Goal: Task Accomplishment & Management: Complete application form

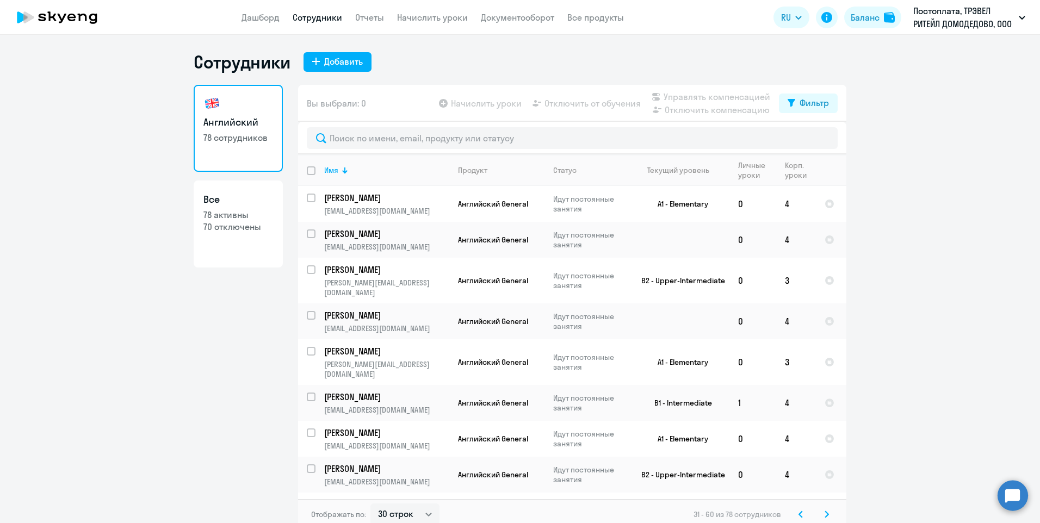
select select "30"
click at [342, 63] on div "Добавить" at bounding box center [343, 61] width 39 height 13
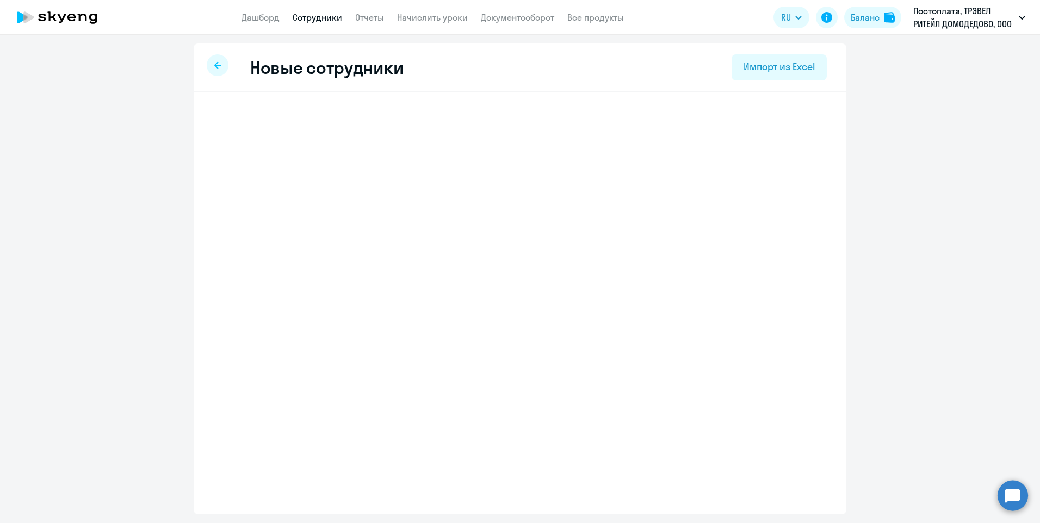
select select "english_adult_not_native_speaker"
select select "3"
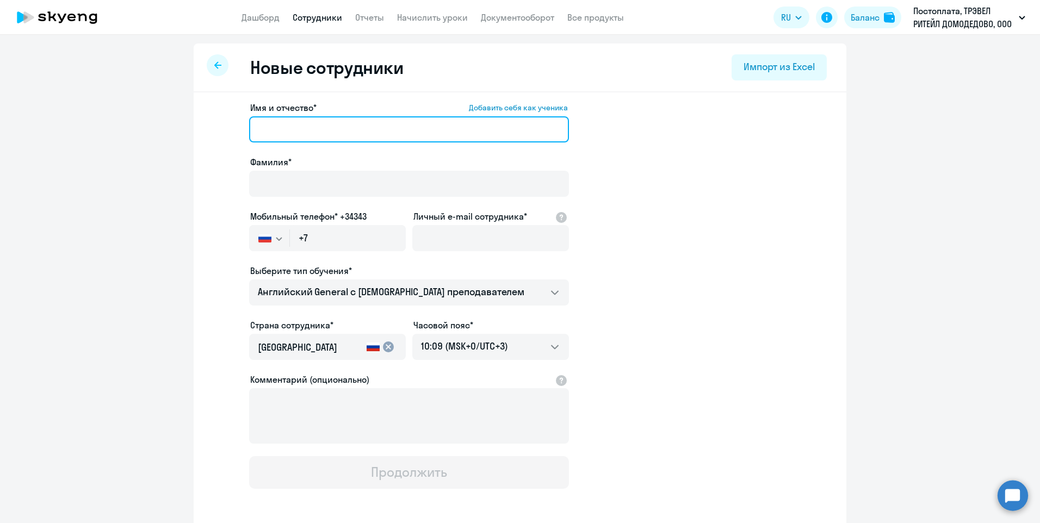
click at [282, 135] on input "Имя и отчество* Добавить себя как ученика" at bounding box center [409, 129] width 320 height 26
paste input "[PERSON_NAME]"
type input "[PERSON_NAME]"
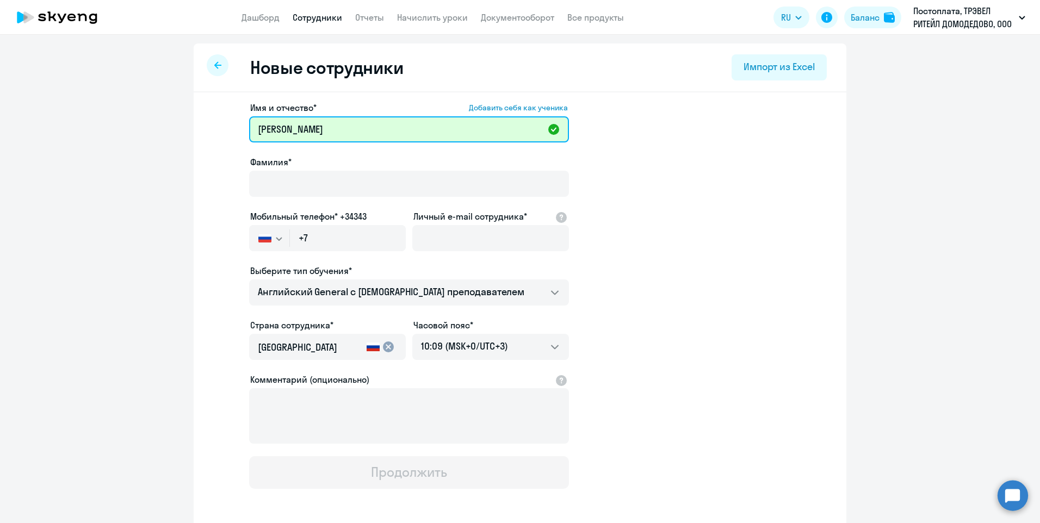
drag, startPoint x: 316, startPoint y: 128, endPoint x: 239, endPoint y: 127, distance: 76.7
click at [239, 127] on app-new-student-form "Имя и отчество* Добавить себя как ученика [PERSON_NAME]* Мобильный телефон* +34…" at bounding box center [520, 295] width 618 height 388
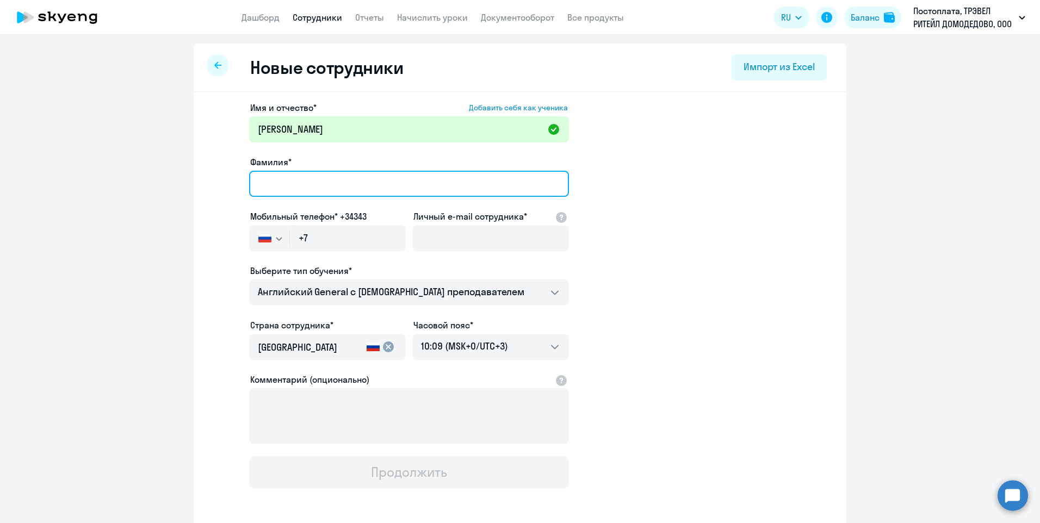
click at [279, 186] on input "Фамилия*" at bounding box center [409, 184] width 320 height 26
paste input "[PERSON_NAME]"
type input "[PERSON_NAME]"
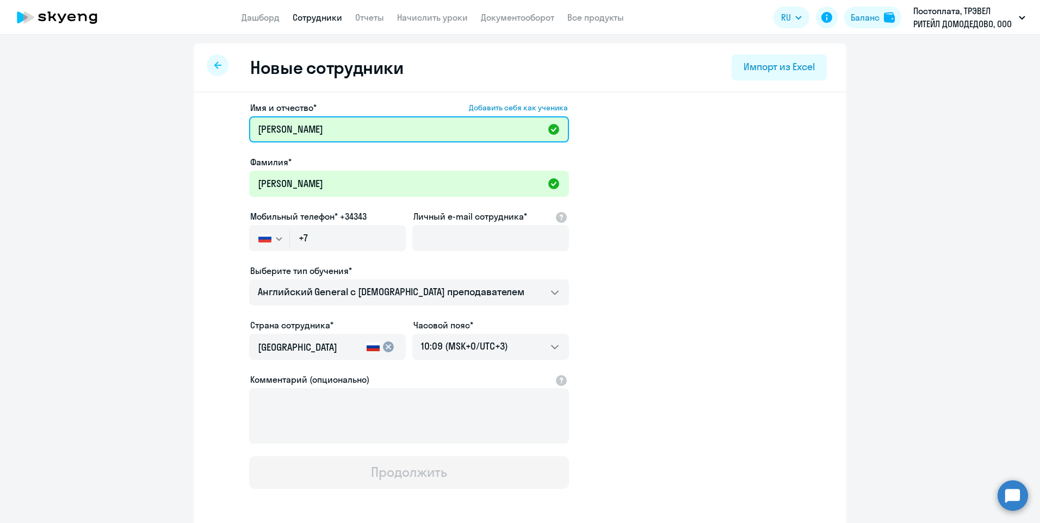
drag, startPoint x: 322, startPoint y: 132, endPoint x: 252, endPoint y: 131, distance: 69.1
click at [252, 131] on input "[PERSON_NAME]" at bounding box center [409, 129] width 320 height 26
type input "[PERSON_NAME]"
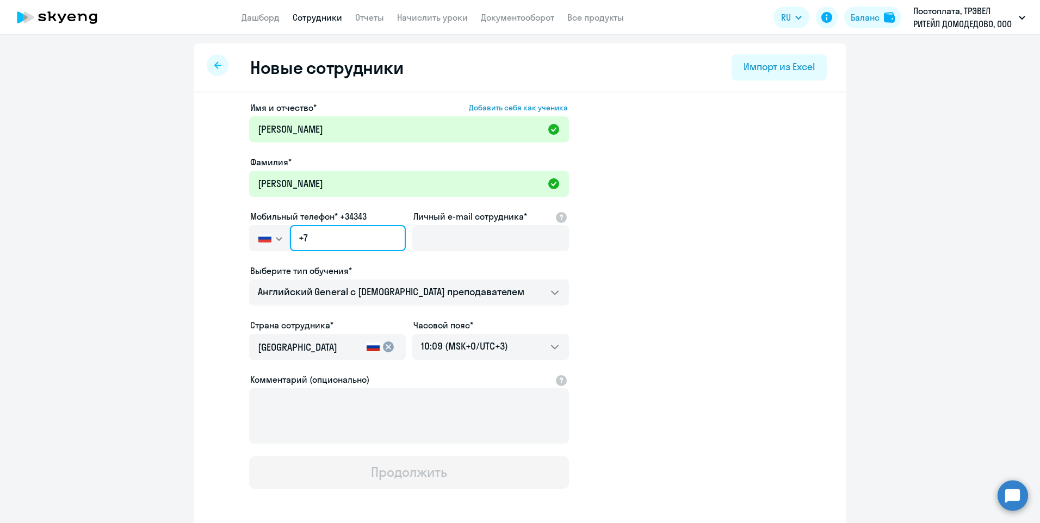
click at [341, 234] on input "+7" at bounding box center [348, 238] width 116 height 26
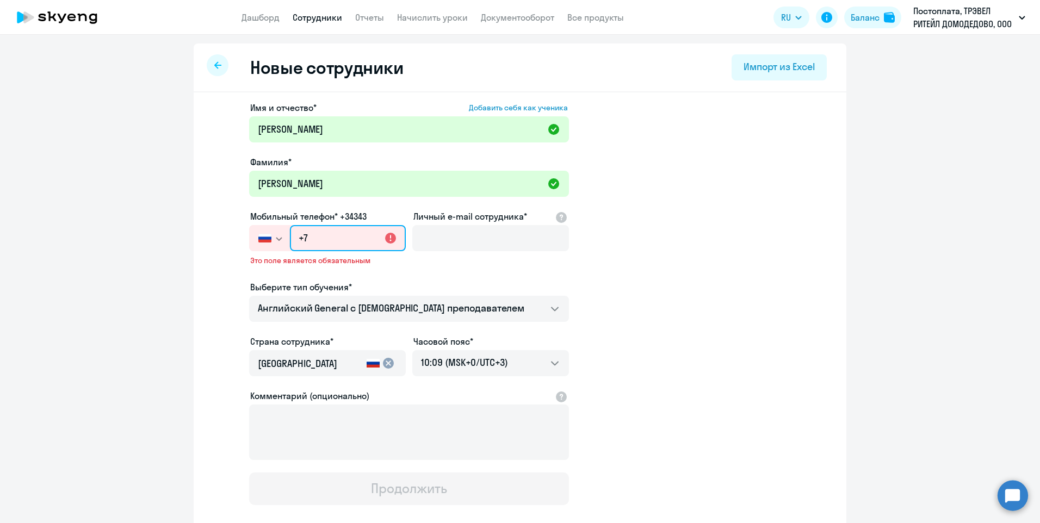
paste input "[PHONE_NUMBER]"
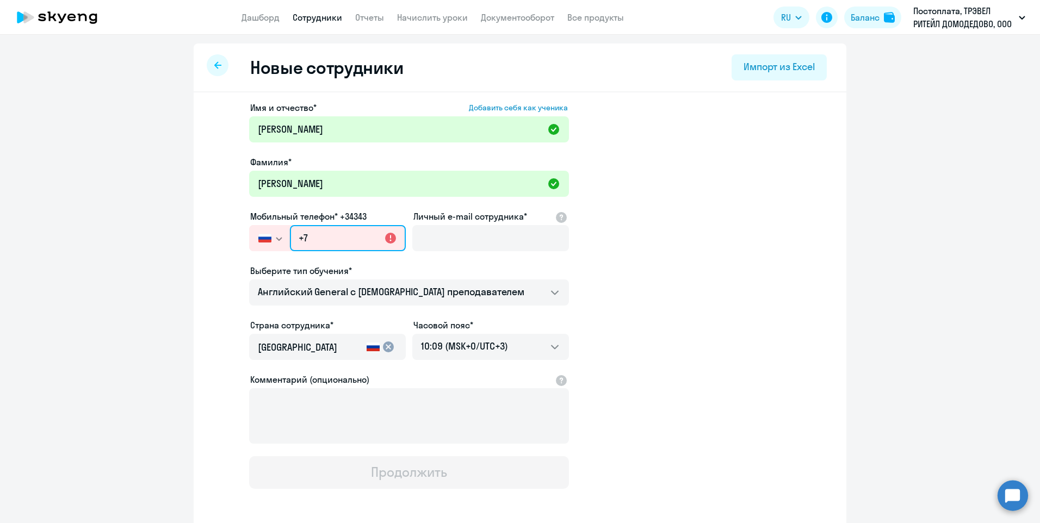
type input "[PHONE_NUMBER]"
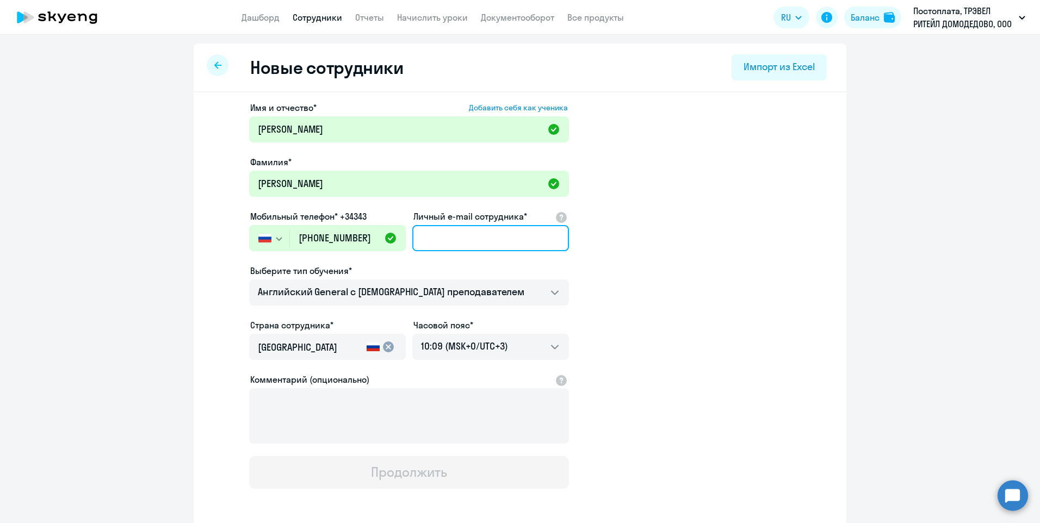
click at [429, 241] on input "Личный e-mail сотрудника*" at bounding box center [490, 238] width 157 height 26
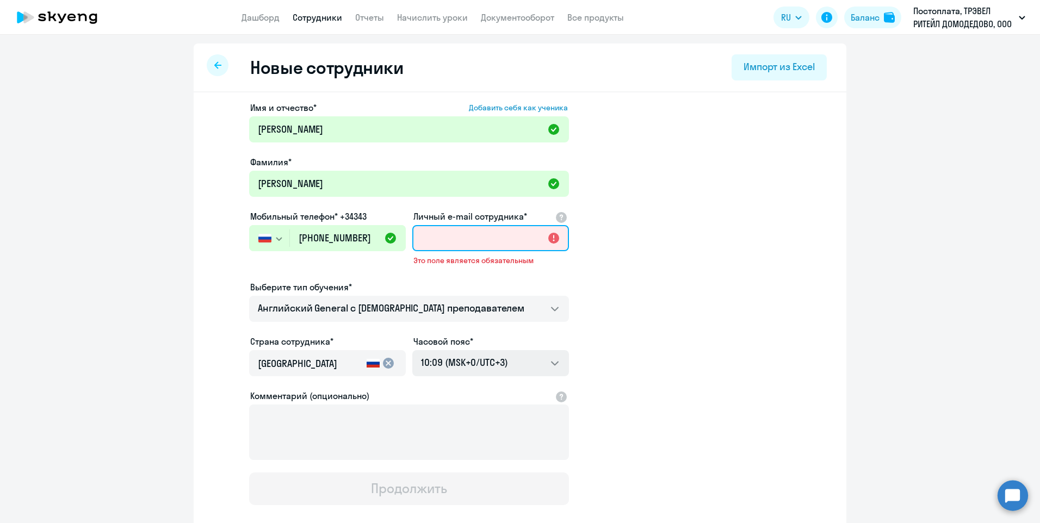
paste input "[EMAIL_ADDRESS][DOMAIN_NAME]"
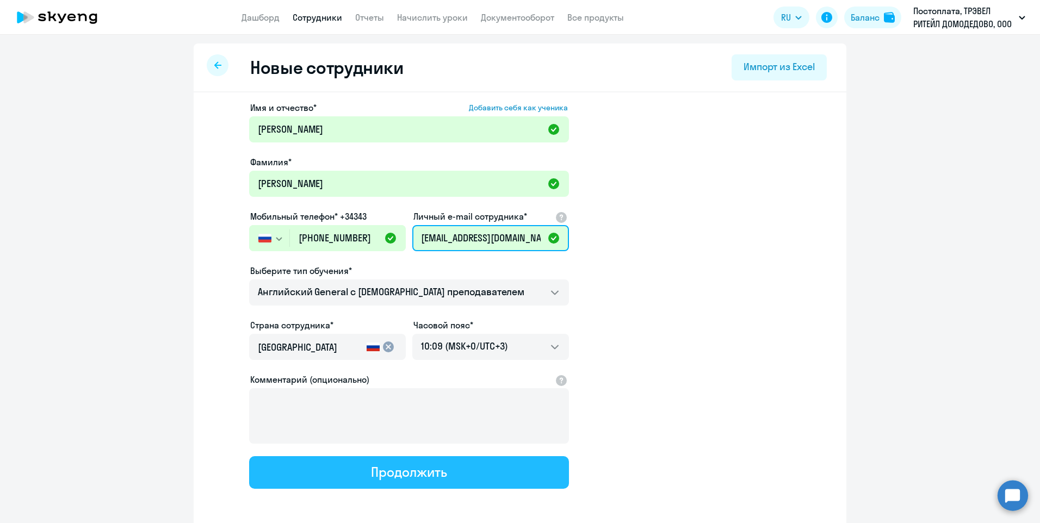
type input "[EMAIL_ADDRESS][DOMAIN_NAME]"
click at [413, 478] on div "Продолжить" at bounding box center [409, 472] width 76 height 17
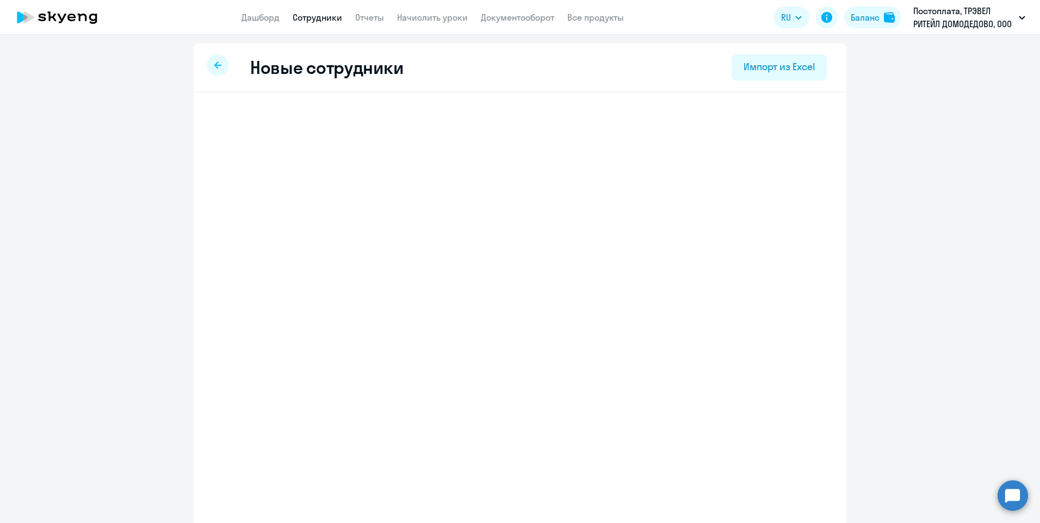
select select "english_adult_not_native_speaker"
select select "3"
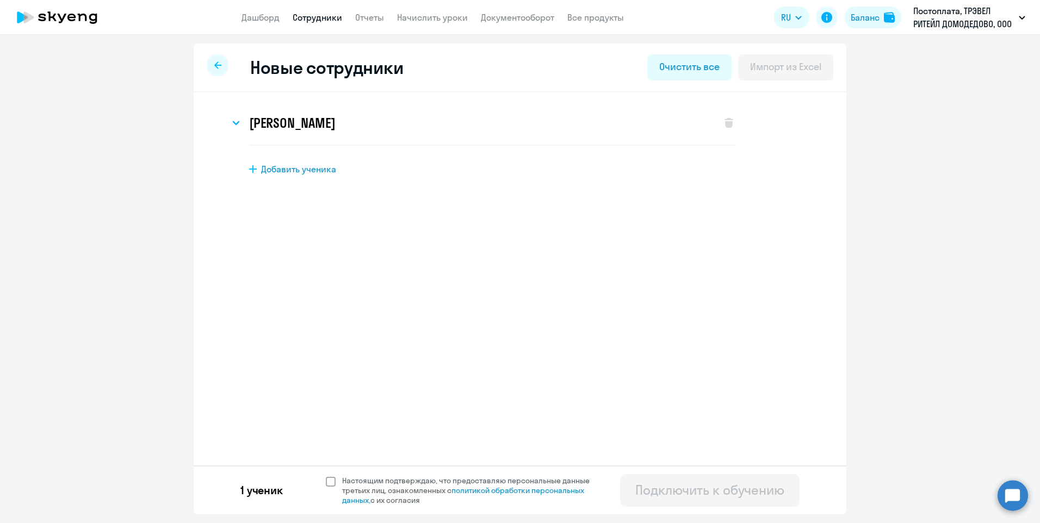
click at [332, 480] on span at bounding box center [331, 482] width 10 height 10
click at [326, 476] on input "Настоящим подтверждаю, что предоставляю персональные данные третьих лиц, ознако…" at bounding box center [325, 476] width 1 height 1
checkbox input "true"
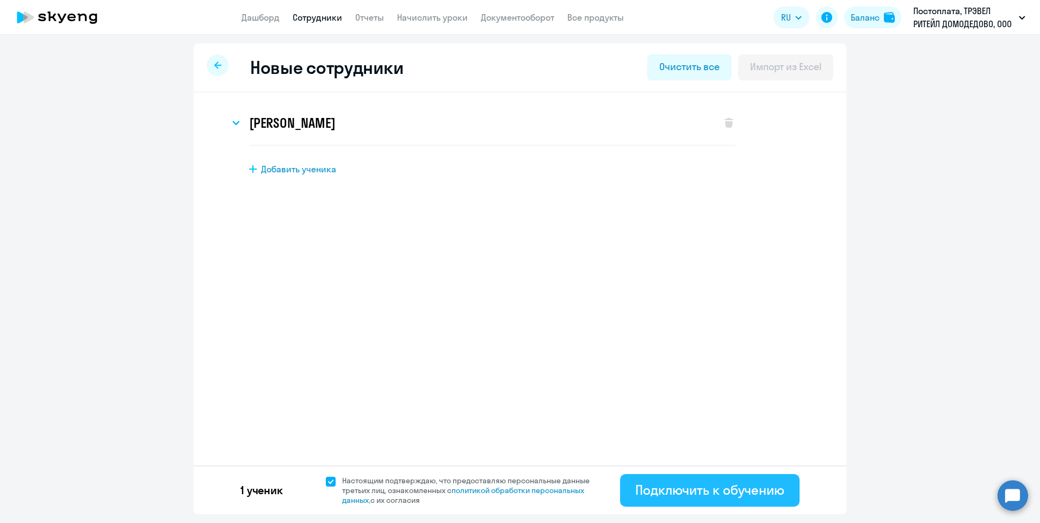
click at [652, 491] on div "Подключить к обучению" at bounding box center [709, 489] width 149 height 17
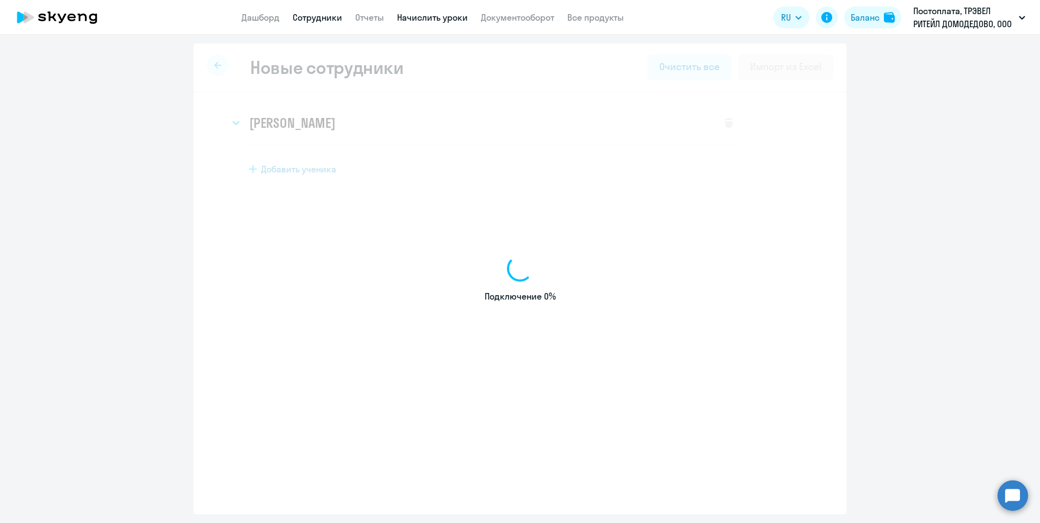
select select "english_adult_not_native_speaker"
select select "3"
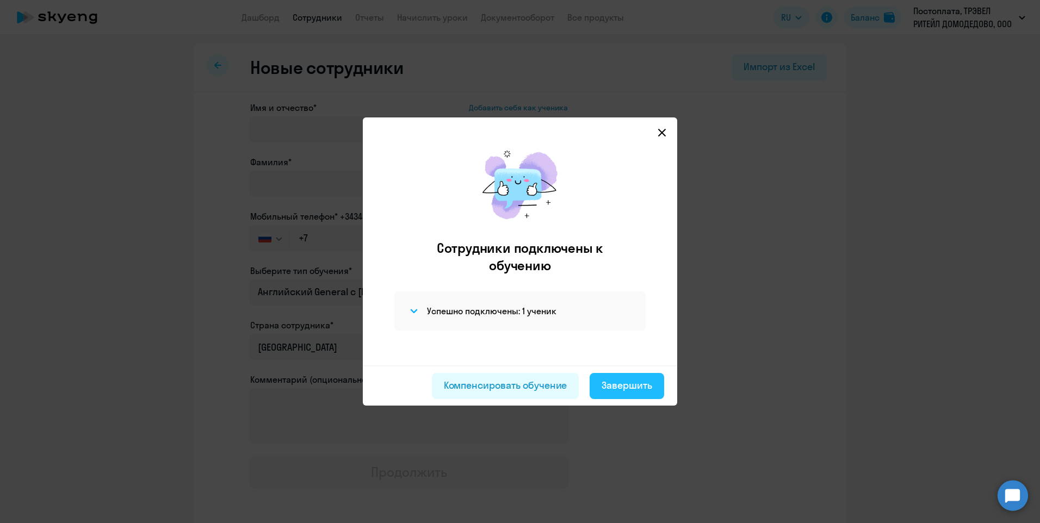
click at [622, 381] on div "Завершить" at bounding box center [627, 386] width 51 height 14
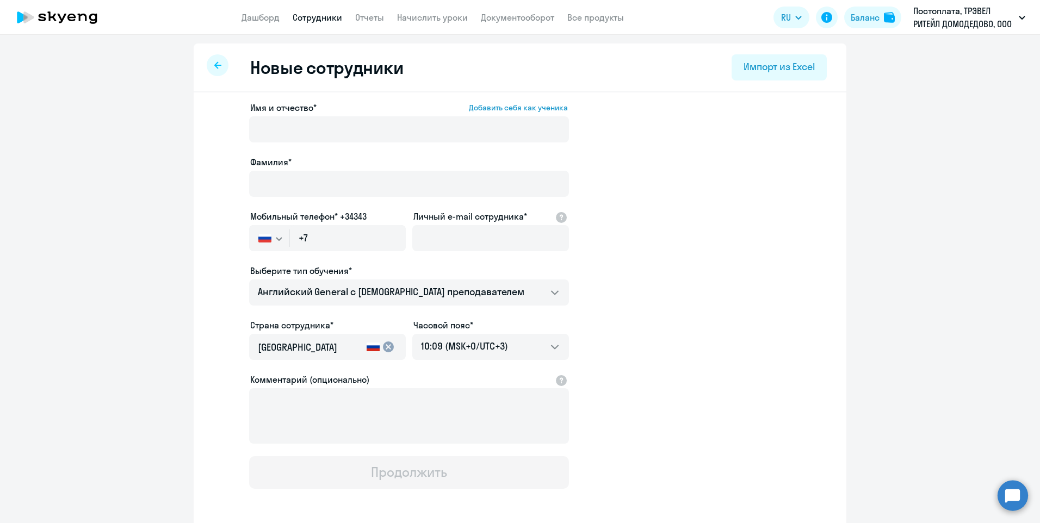
select select "30"
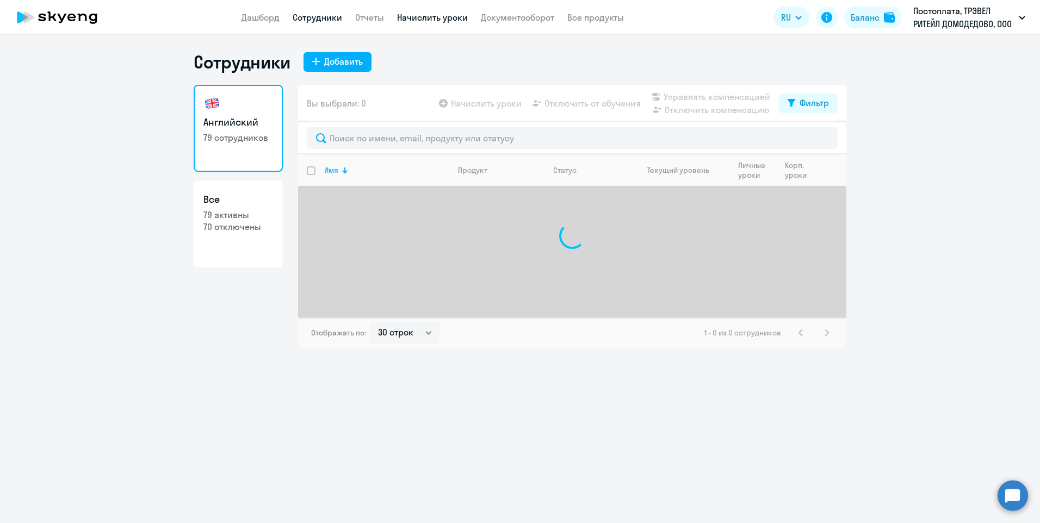
click at [427, 20] on link "Начислить уроки" at bounding box center [432, 17] width 71 height 11
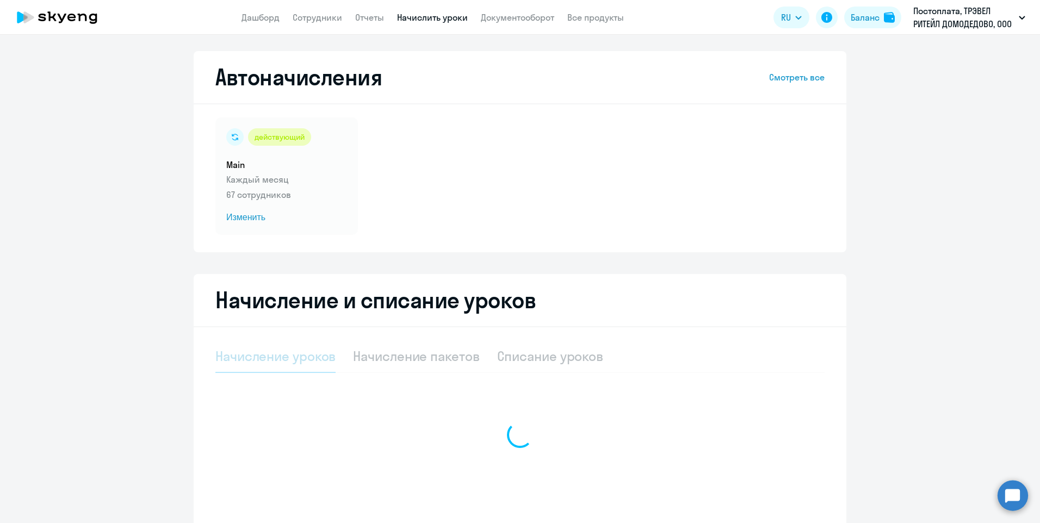
select select "10"
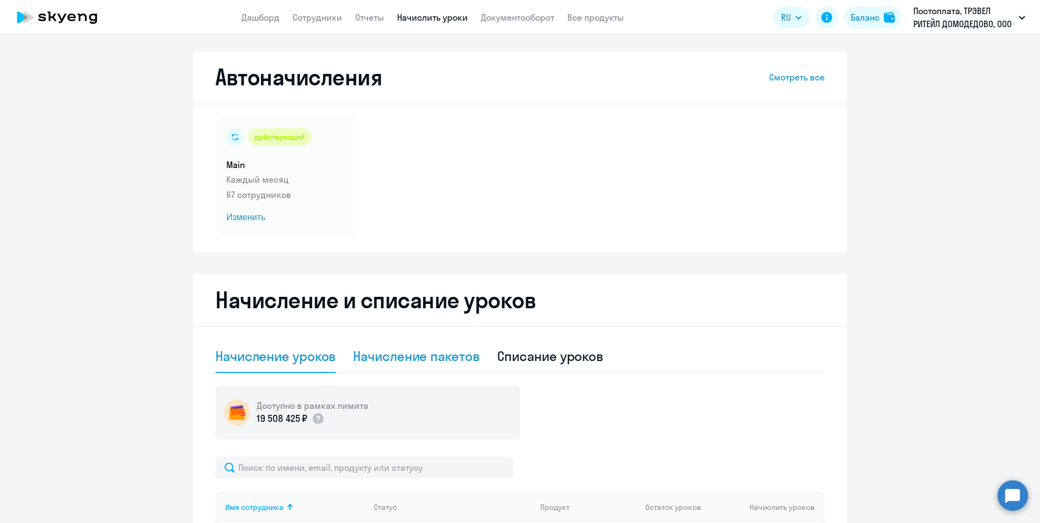
click at [392, 355] on div "Начисление пакетов" at bounding box center [416, 356] width 126 height 17
select select "10"
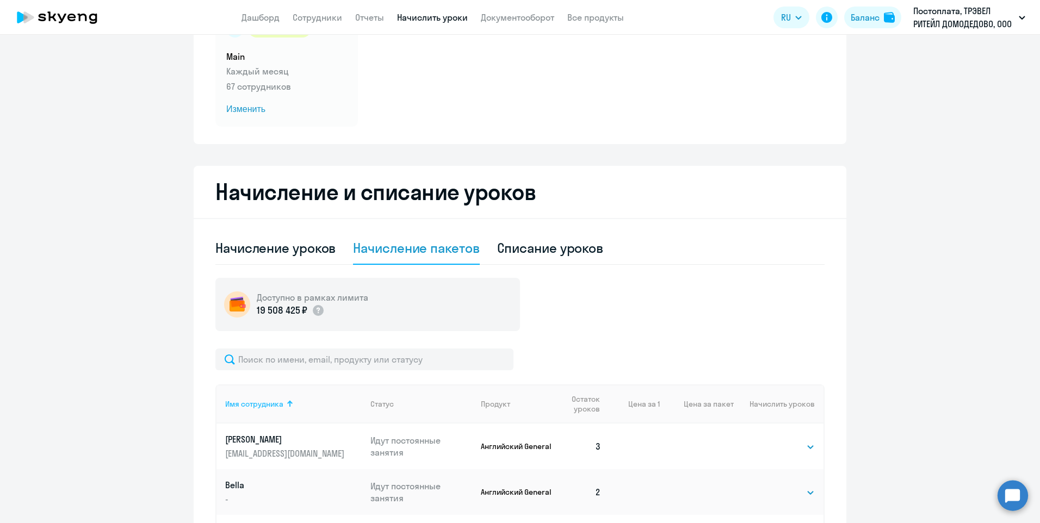
scroll to position [109, 0]
click at [271, 362] on input "text" at bounding box center [364, 359] width 298 height 22
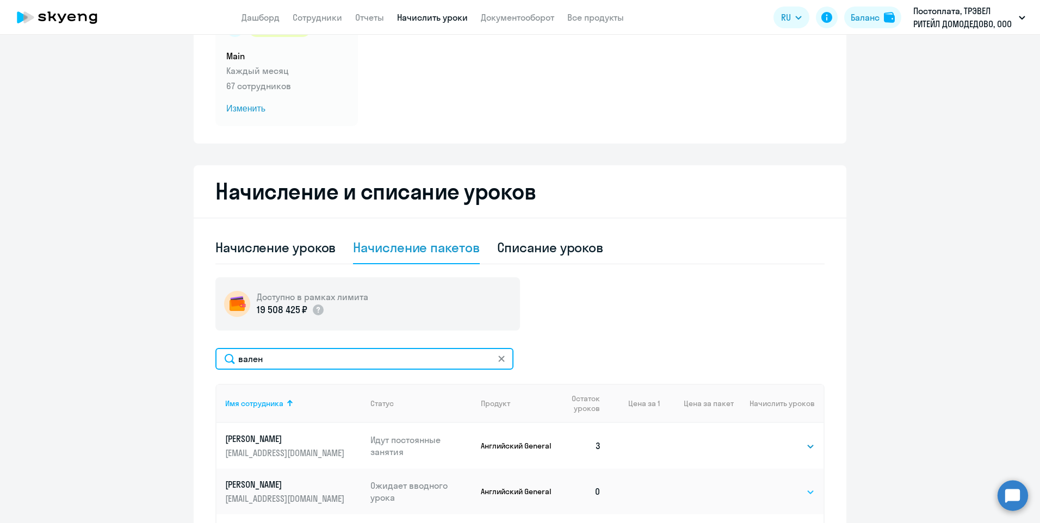
type input "вален"
click at [782, 486] on select "Выбрать 4 8 16 32 64 96 128" at bounding box center [792, 492] width 45 height 13
select select "4"
click at [770, 486] on select "Выбрать 4 8 16 32 64 96 128" at bounding box center [792, 492] width 45 height 13
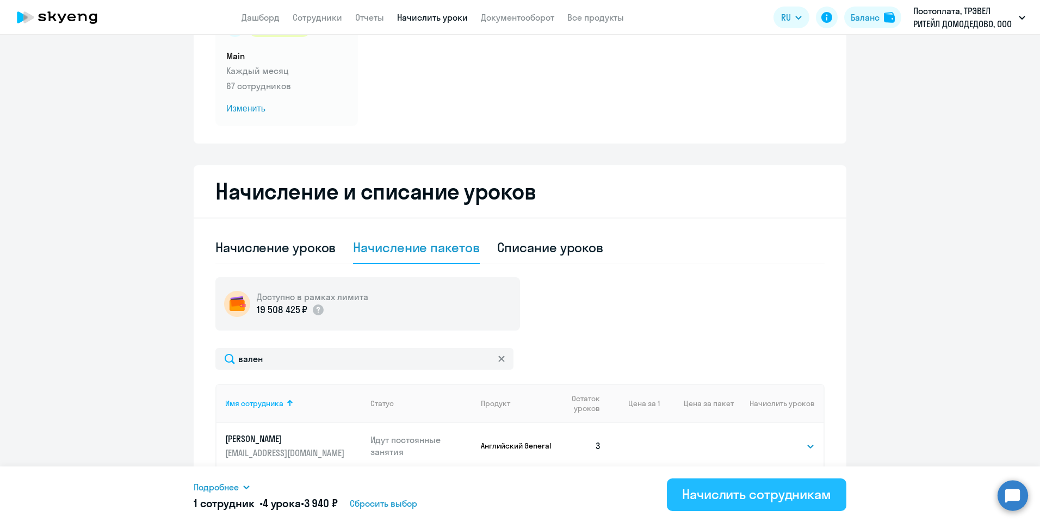
click at [724, 496] on div "Начислить сотрудникам" at bounding box center [756, 494] width 149 height 17
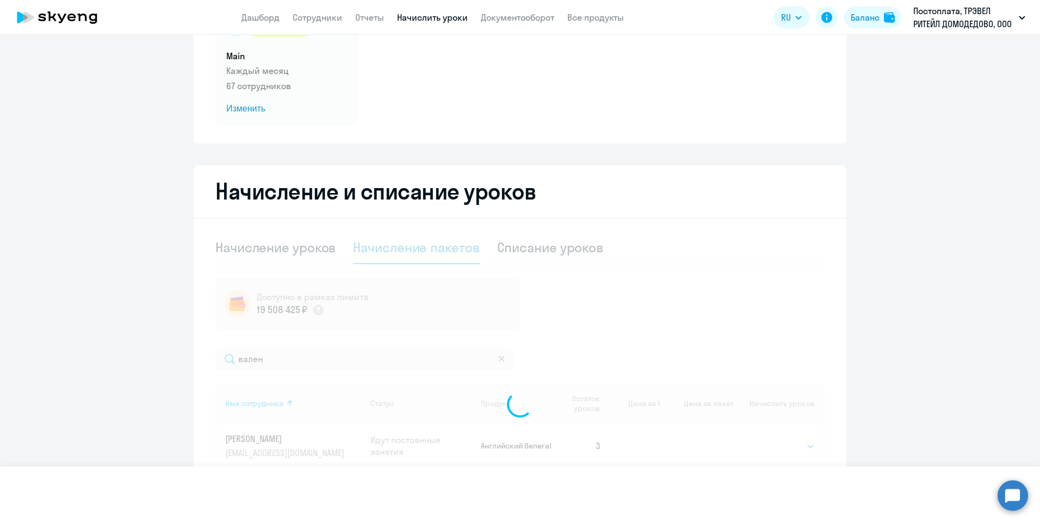
select select
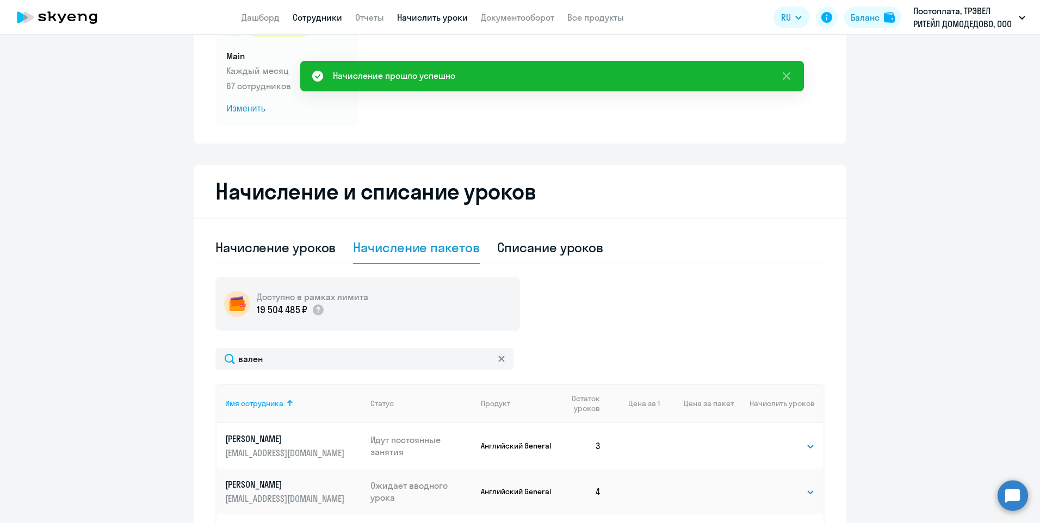
click at [305, 18] on link "Сотрудники" at bounding box center [318, 17] width 50 height 11
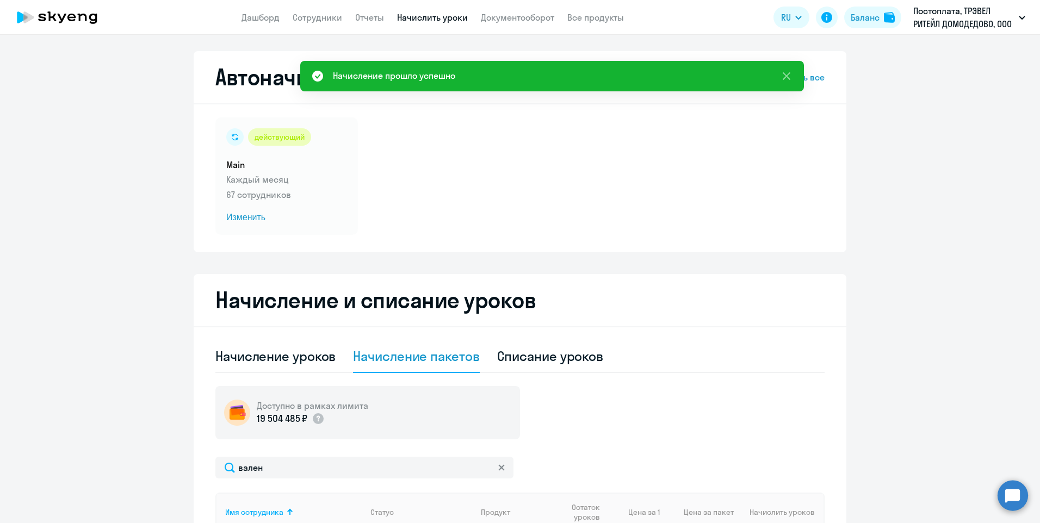
select select "30"
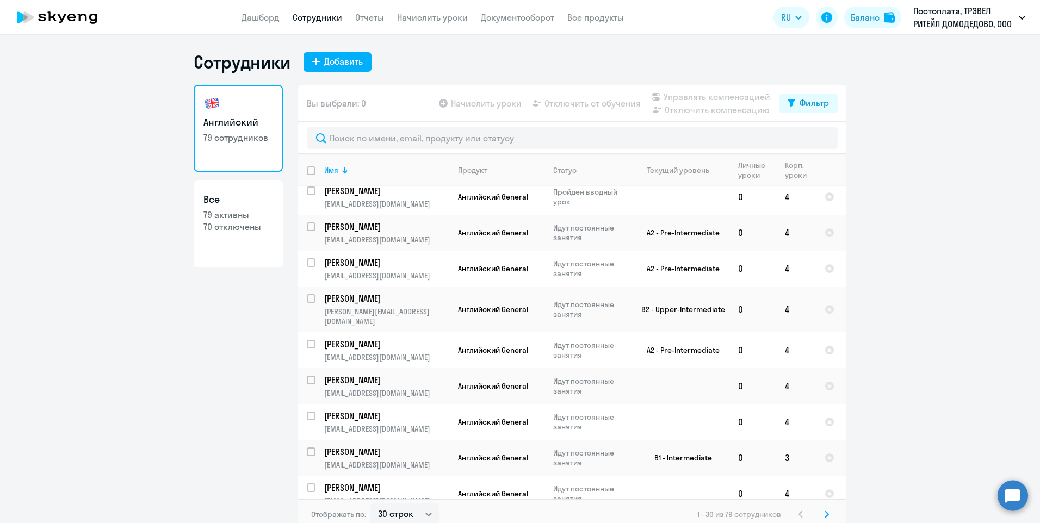
scroll to position [764, 0]
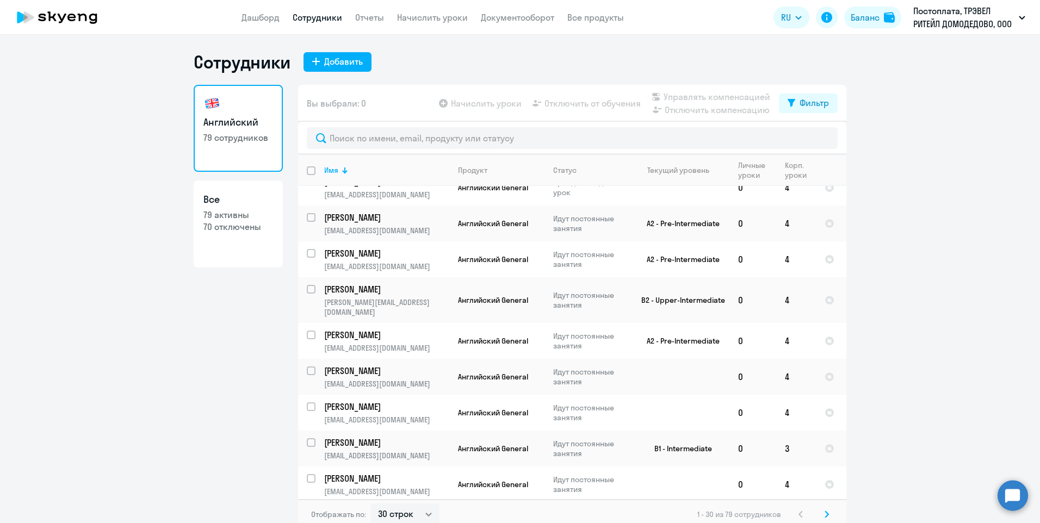
click at [825, 515] on icon at bounding box center [827, 515] width 4 height 8
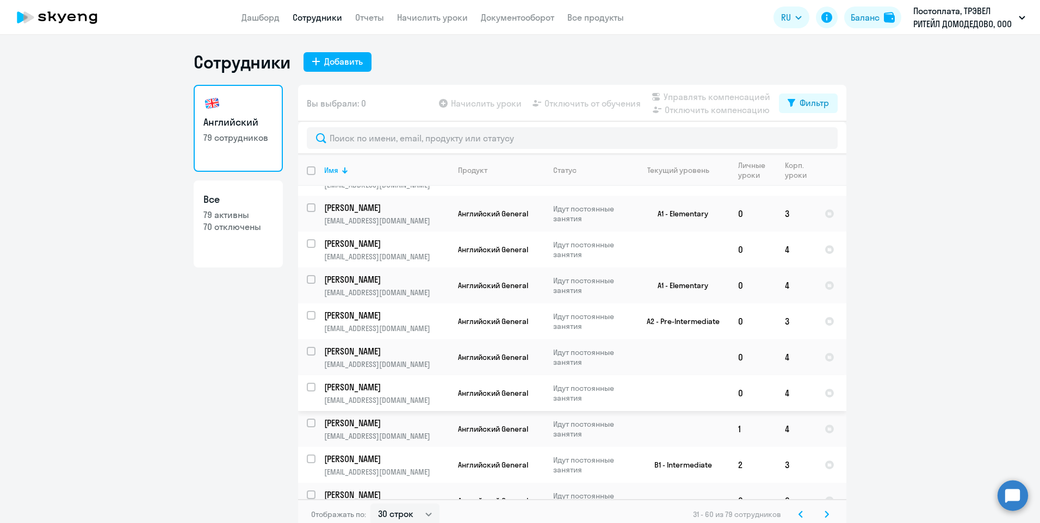
scroll to position [7, 0]
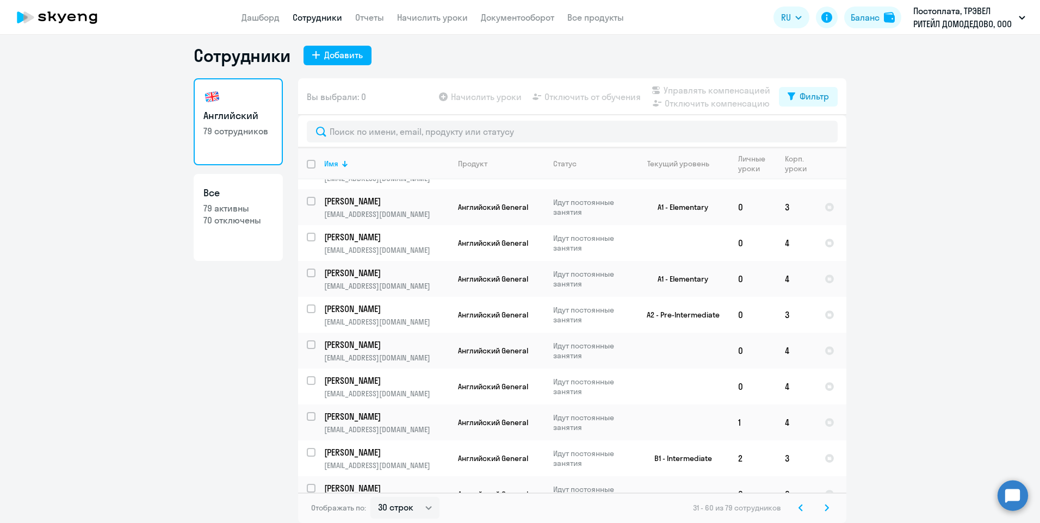
click at [825, 508] on icon at bounding box center [827, 508] width 4 height 8
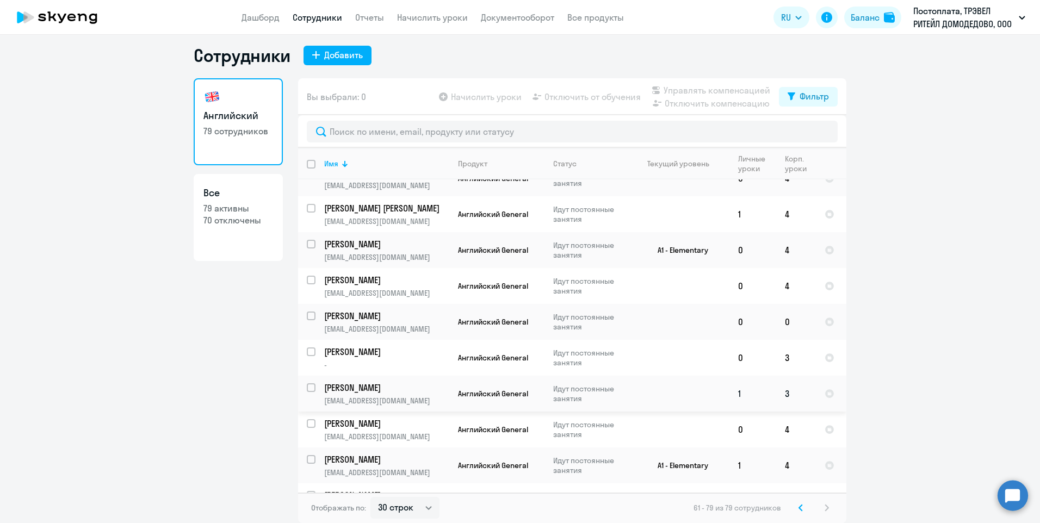
scroll to position [218, 0]
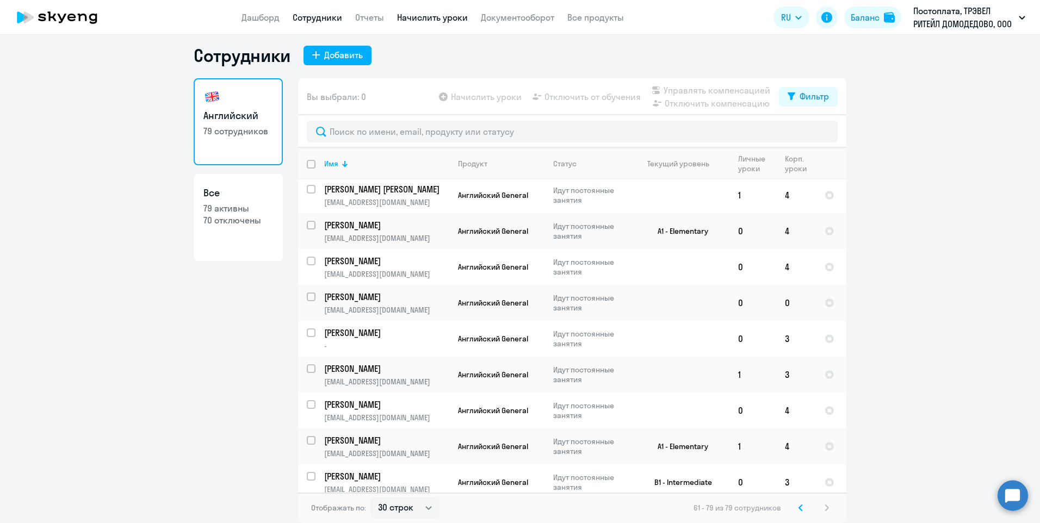
click at [439, 18] on link "Начислить уроки" at bounding box center [432, 17] width 71 height 11
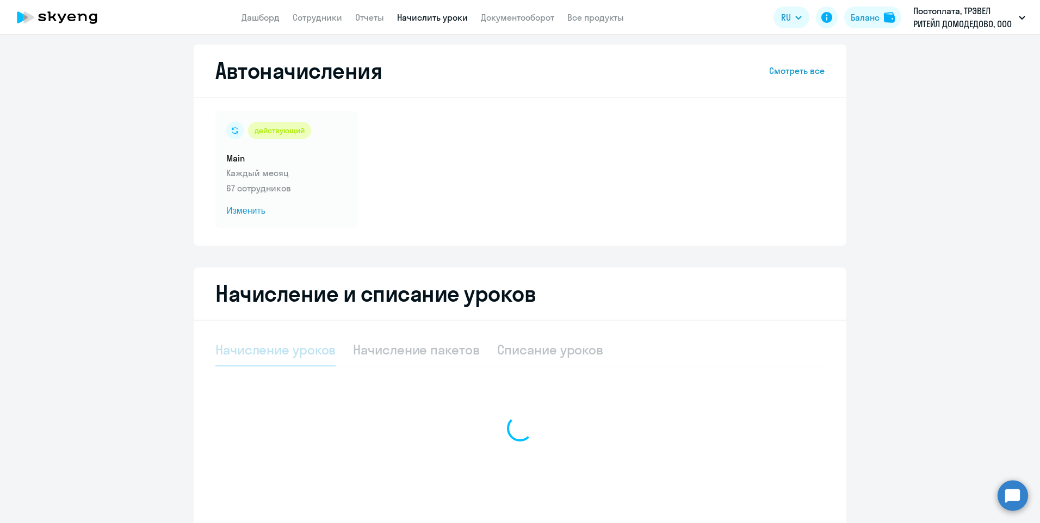
select select "10"
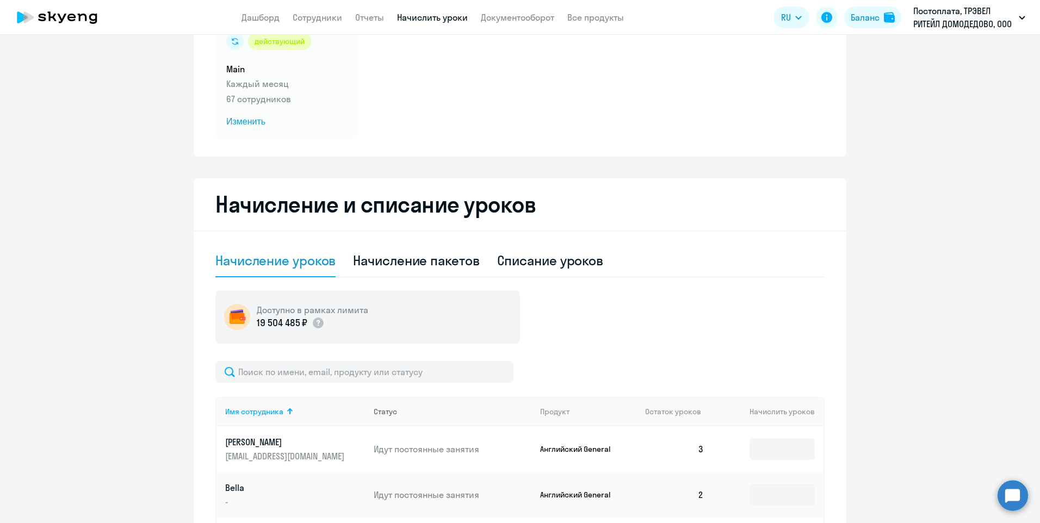
scroll to position [115, 0]
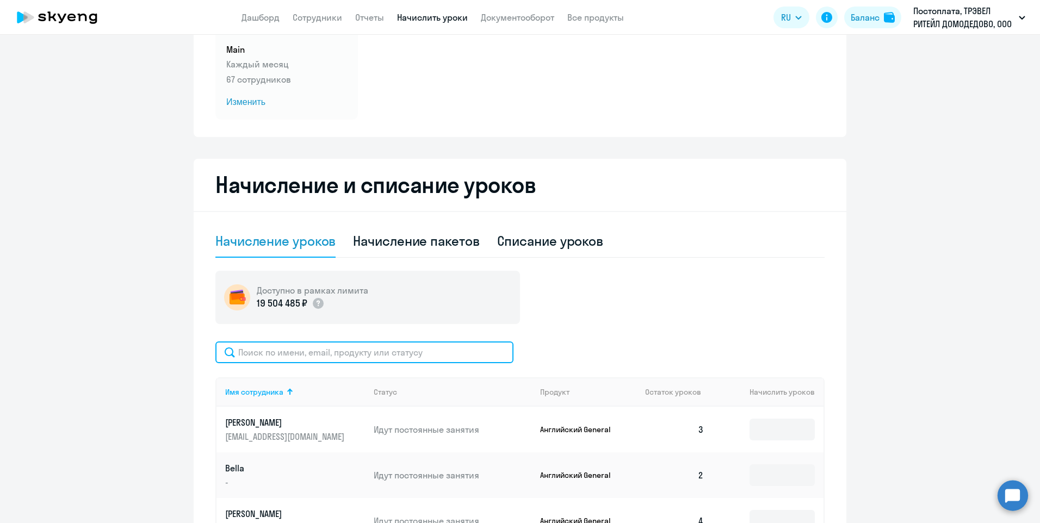
click at [356, 352] on input "text" at bounding box center [364, 353] width 298 height 22
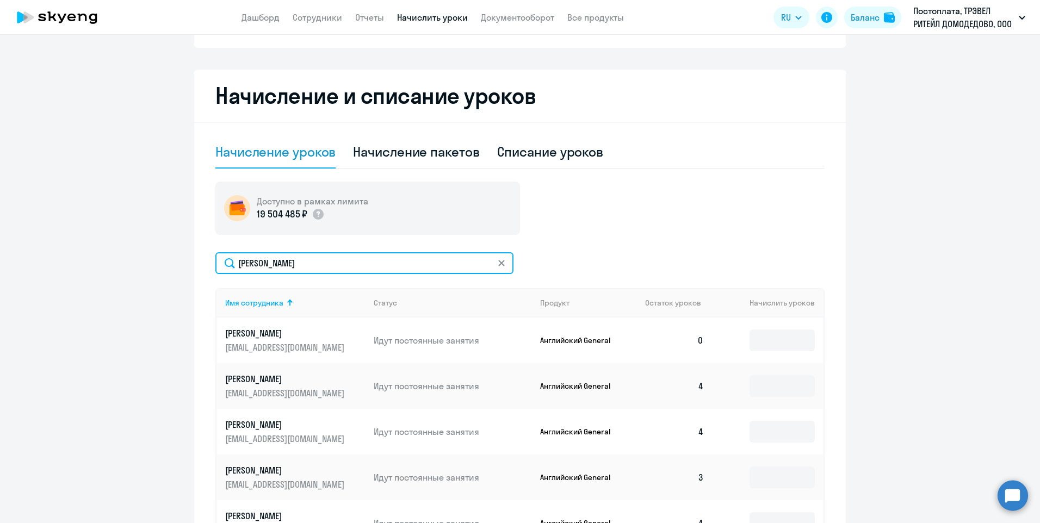
scroll to position [224, 0]
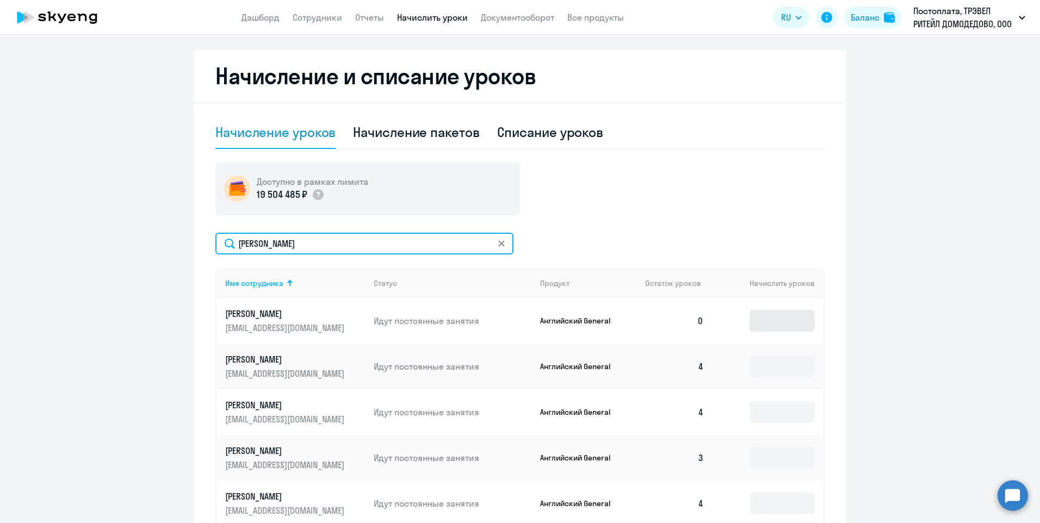
type input "[PERSON_NAME]"
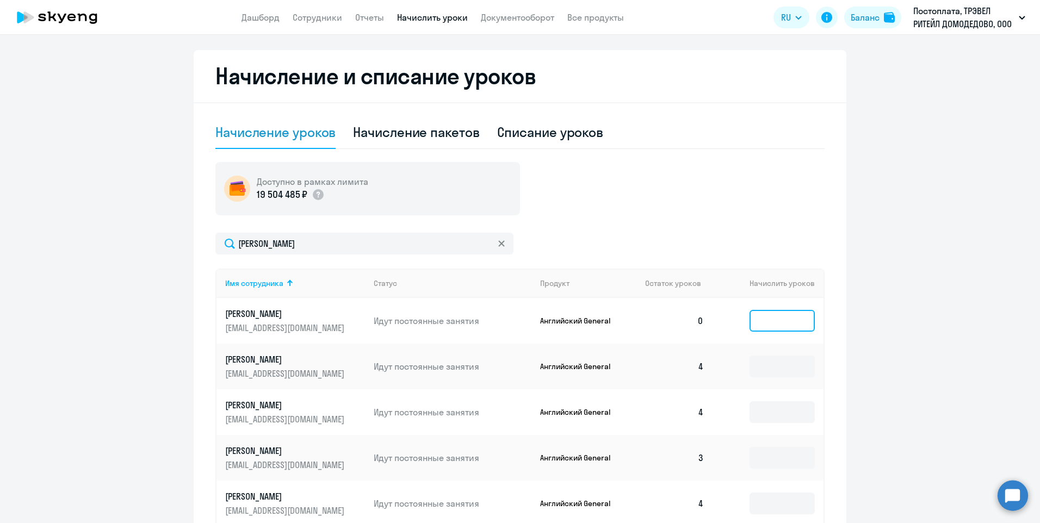
click at [788, 314] on input at bounding box center [782, 321] width 65 height 22
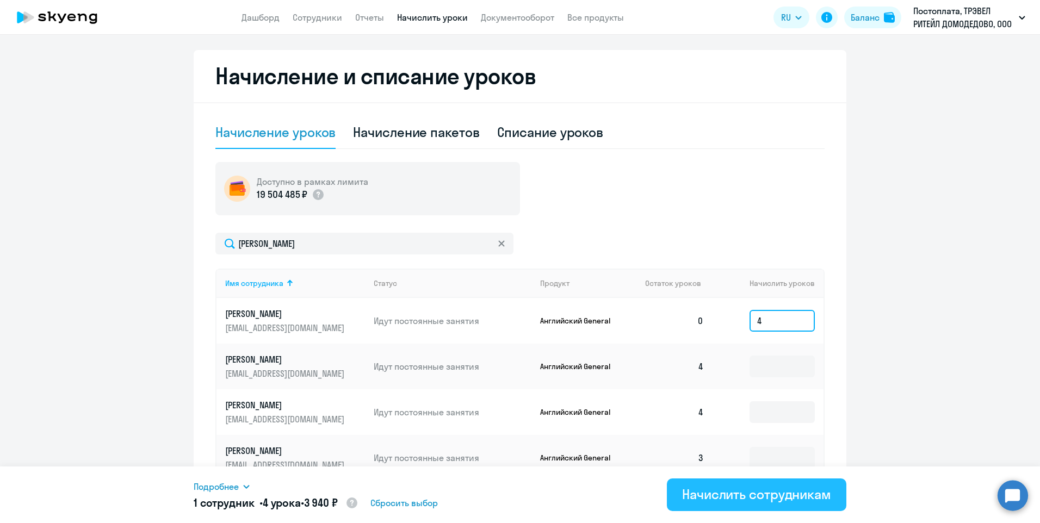
type input "4"
click at [753, 501] on div "Начислить сотрудникам" at bounding box center [756, 494] width 149 height 17
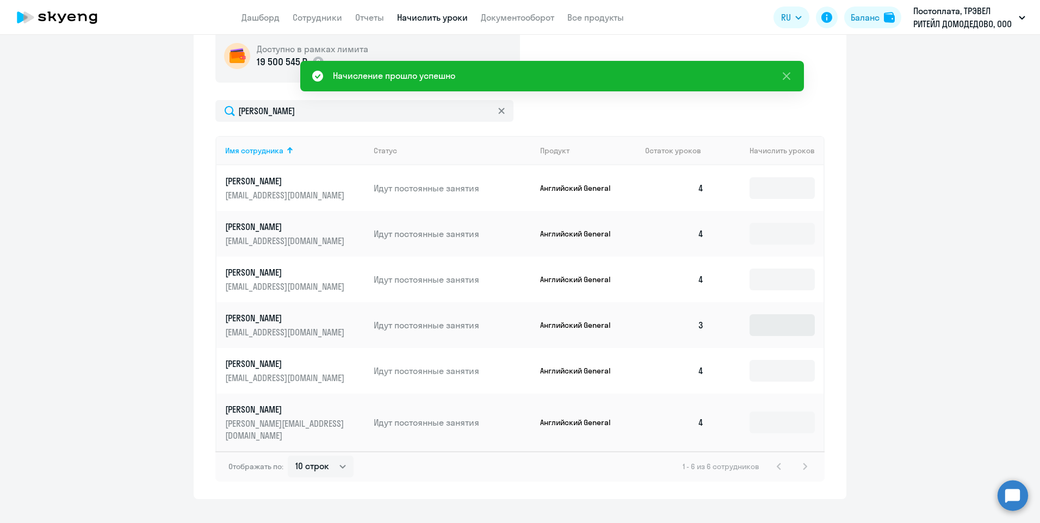
scroll to position [365, 0]
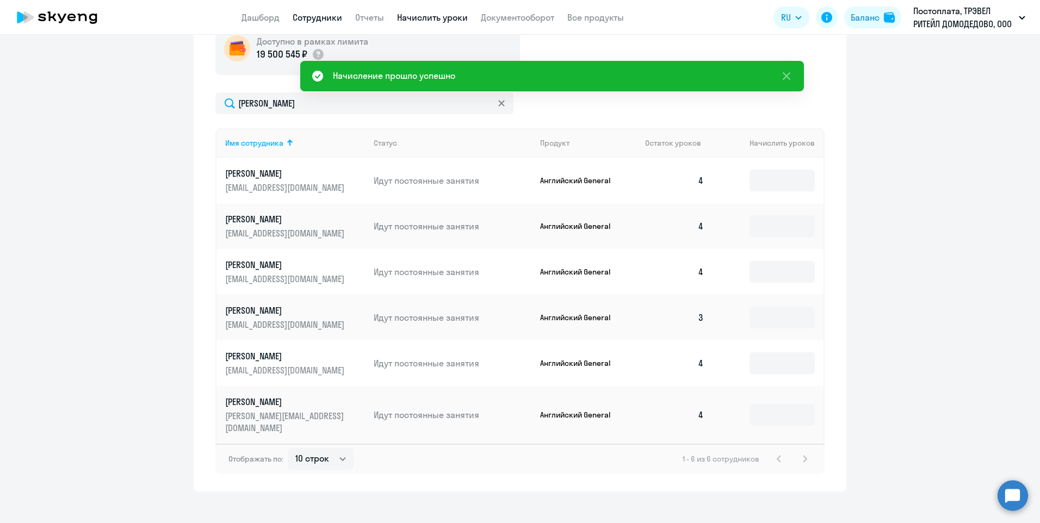
click at [308, 16] on link "Сотрудники" at bounding box center [318, 17] width 50 height 11
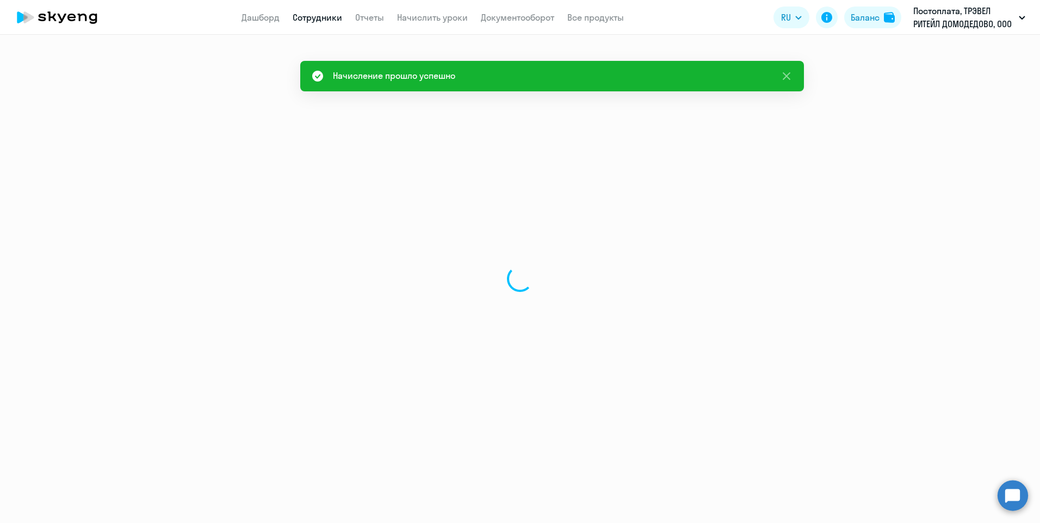
select select "30"
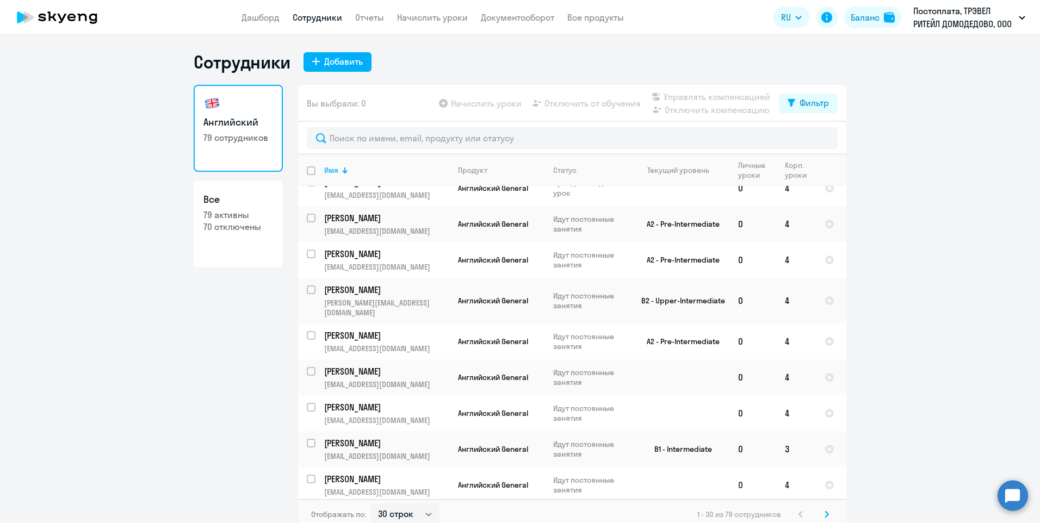
scroll to position [764, 0]
click at [825, 511] on icon at bounding box center [827, 515] width 4 height 8
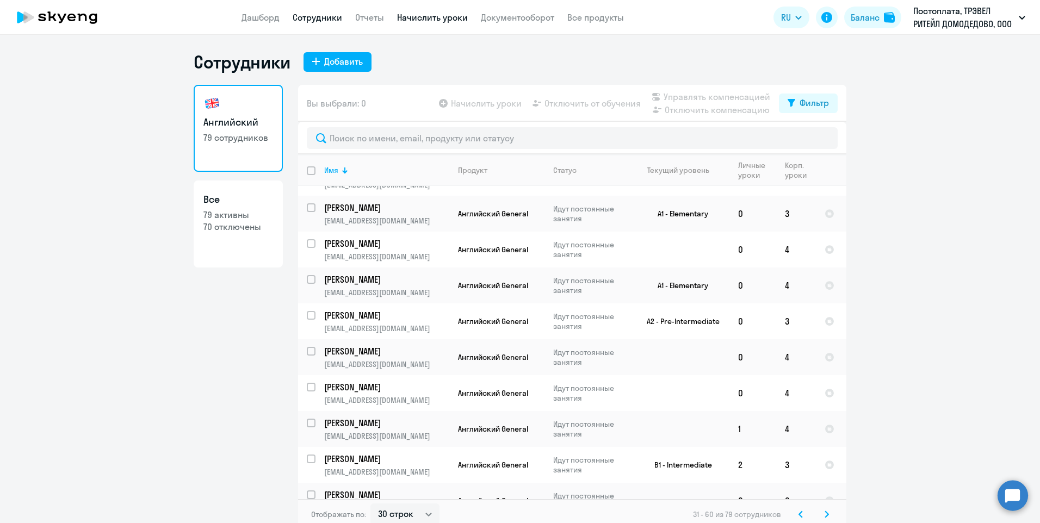
click at [415, 18] on link "Начислить уроки" at bounding box center [432, 17] width 71 height 11
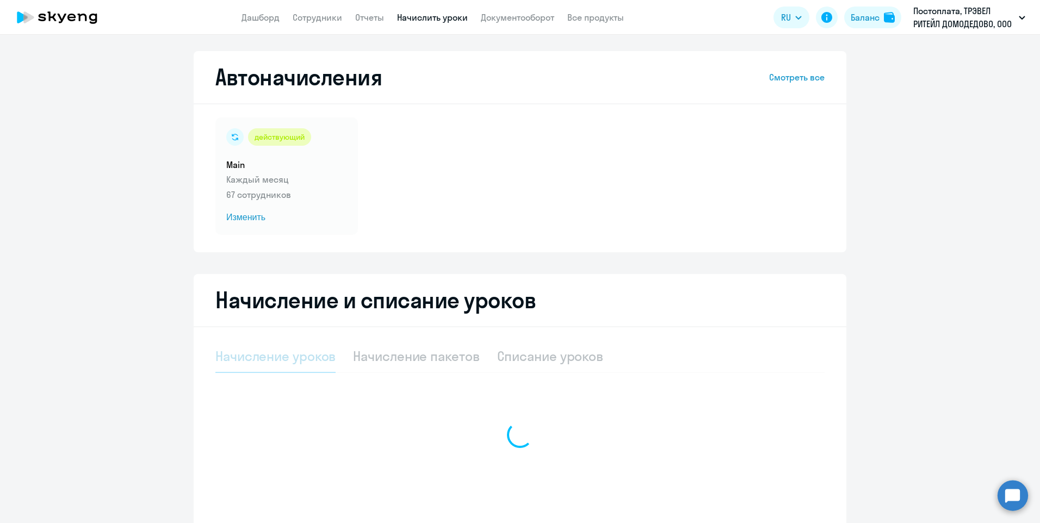
select select "10"
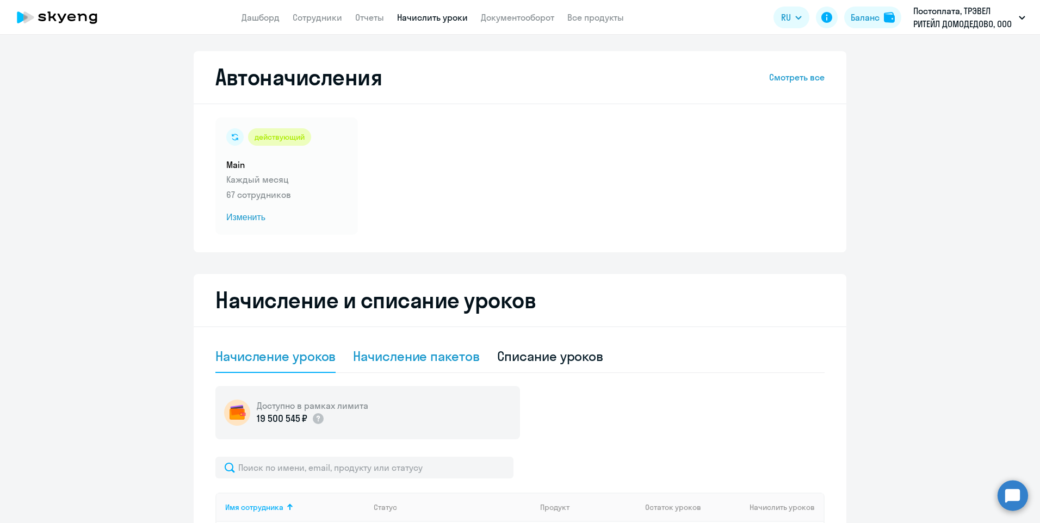
click at [369, 353] on div "Начисление пакетов" at bounding box center [416, 356] width 126 height 17
select select "10"
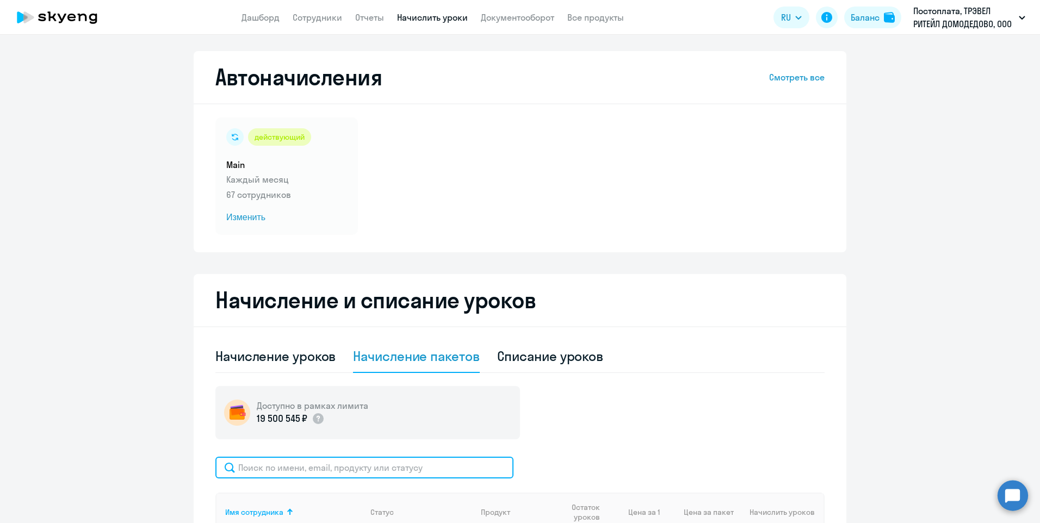
click at [283, 473] on input "text" at bounding box center [364, 468] width 298 height 22
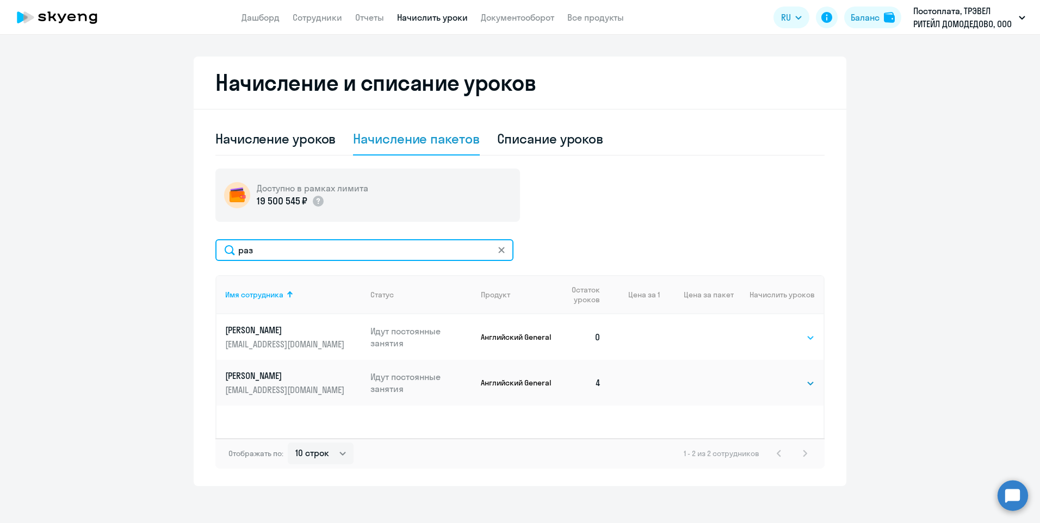
type input "раз"
click at [786, 337] on select "Выбрать 4 8 16 32 64 96 128" at bounding box center [792, 337] width 45 height 13
click at [902, 338] on ng-component "Автоначисления Смотреть все действующий Main Каждый месяц 67 сотрудников Измени…" at bounding box center [520, 160] width 1040 height 653
click at [783, 334] on select "Выбрать 4 8 16 32 64 96 128" at bounding box center [792, 337] width 45 height 13
select select "4"
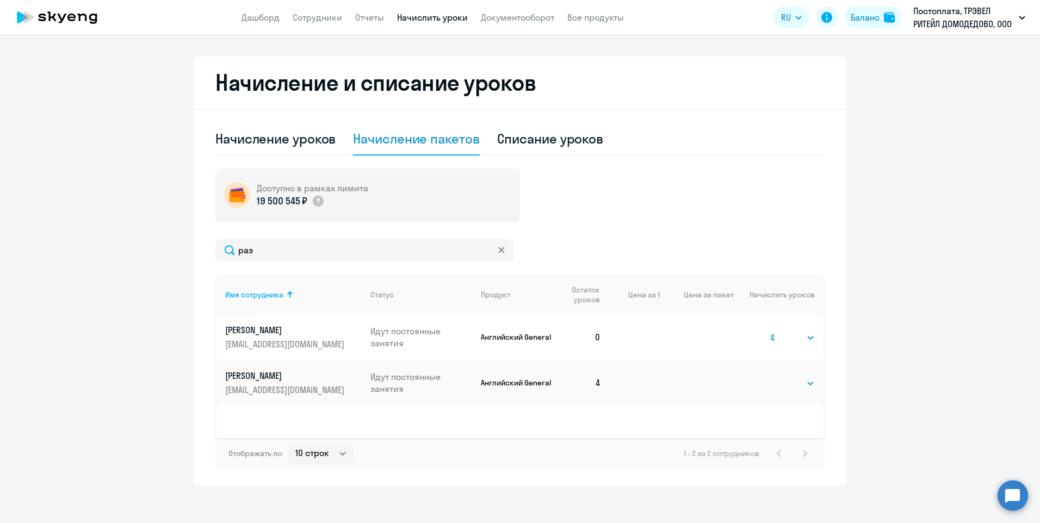
click at [770, 331] on select "Выбрать 4 8 16 32 64 96 128" at bounding box center [792, 337] width 45 height 13
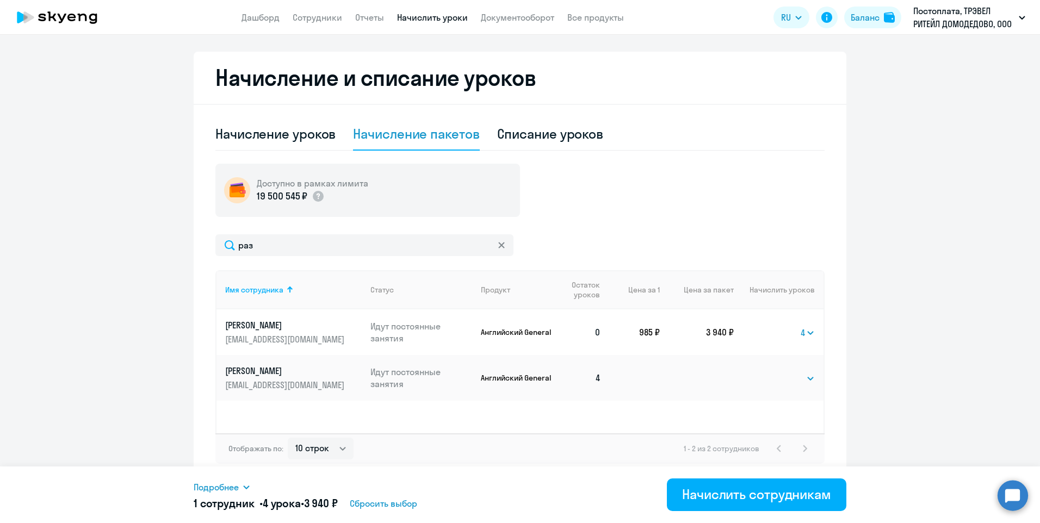
scroll to position [224, 0]
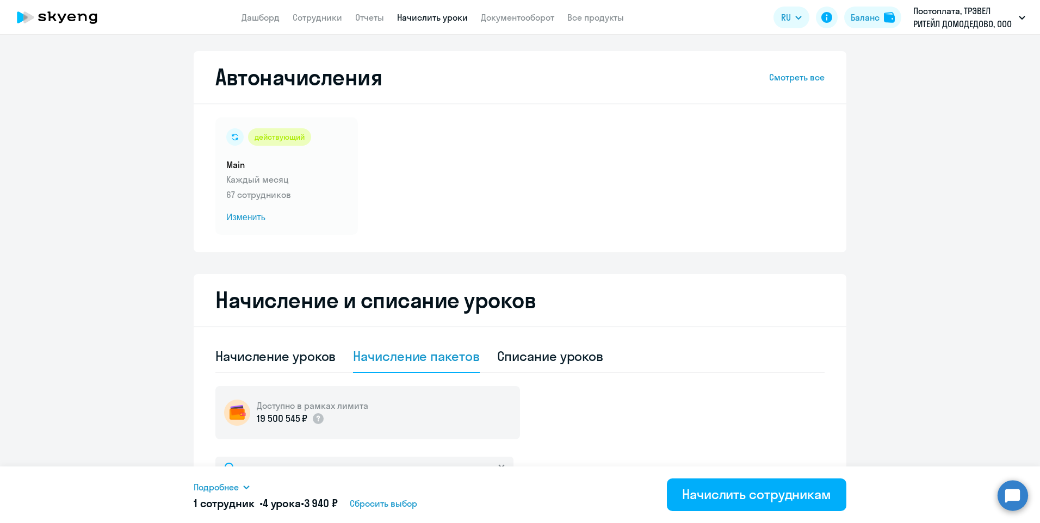
select select "30"
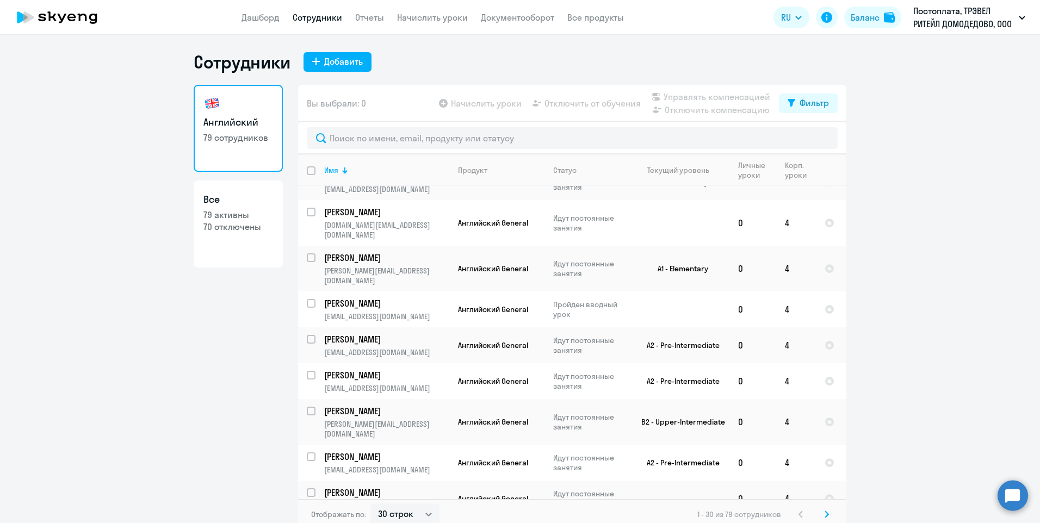
scroll to position [764, 0]
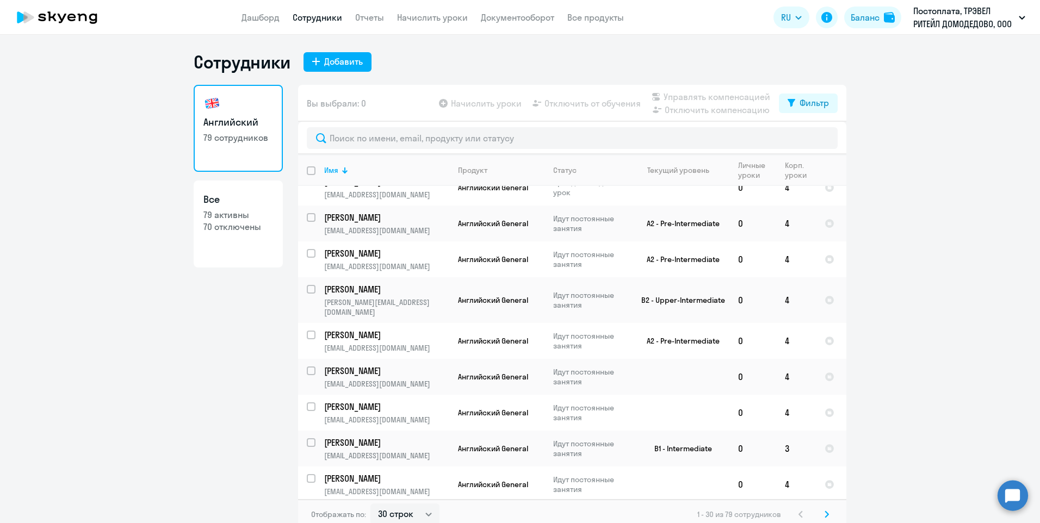
click at [825, 512] on icon at bounding box center [827, 515] width 4 height 8
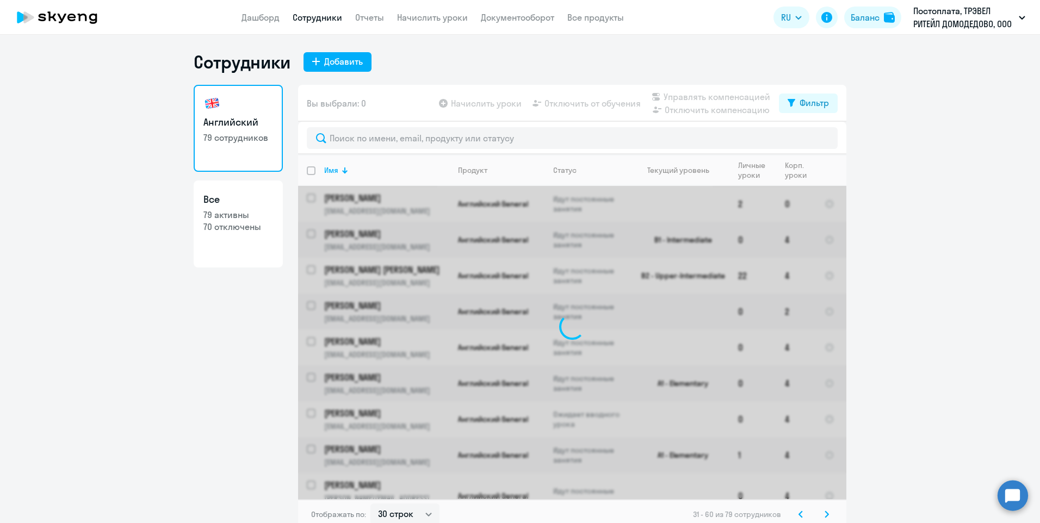
click at [825, 512] on icon at bounding box center [827, 515] width 4 height 8
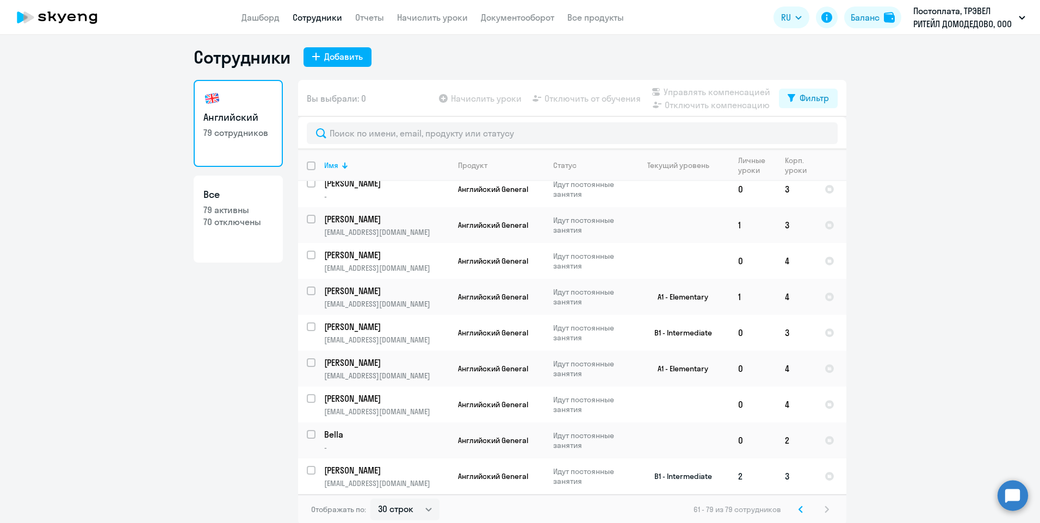
scroll to position [7, 0]
click at [799, 509] on icon at bounding box center [800, 508] width 3 height 6
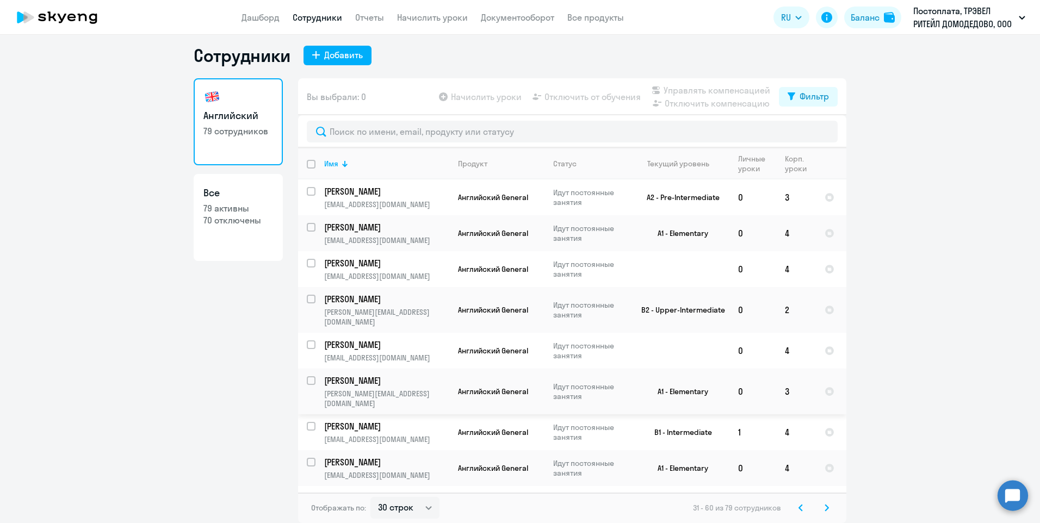
scroll to position [326, 0]
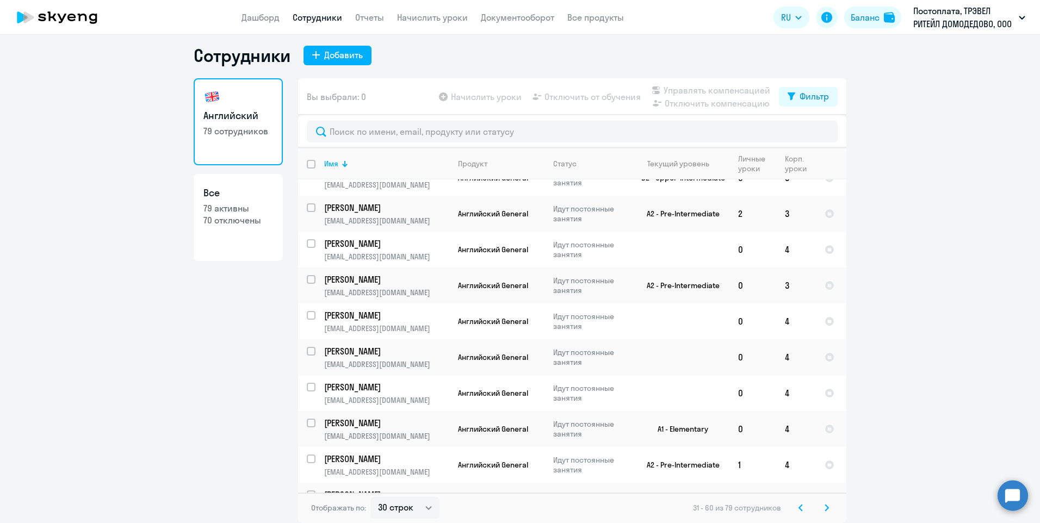
drag, startPoint x: 798, startPoint y: 509, endPoint x: 792, endPoint y: 506, distance: 6.8
click at [799, 509] on icon at bounding box center [801, 508] width 4 height 8
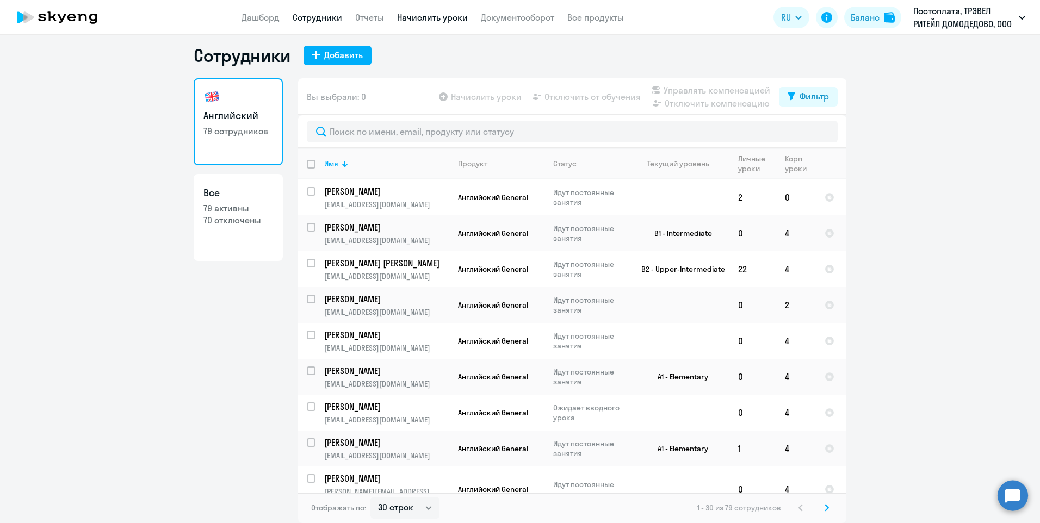
click at [418, 19] on link "Начислить уроки" at bounding box center [432, 17] width 71 height 11
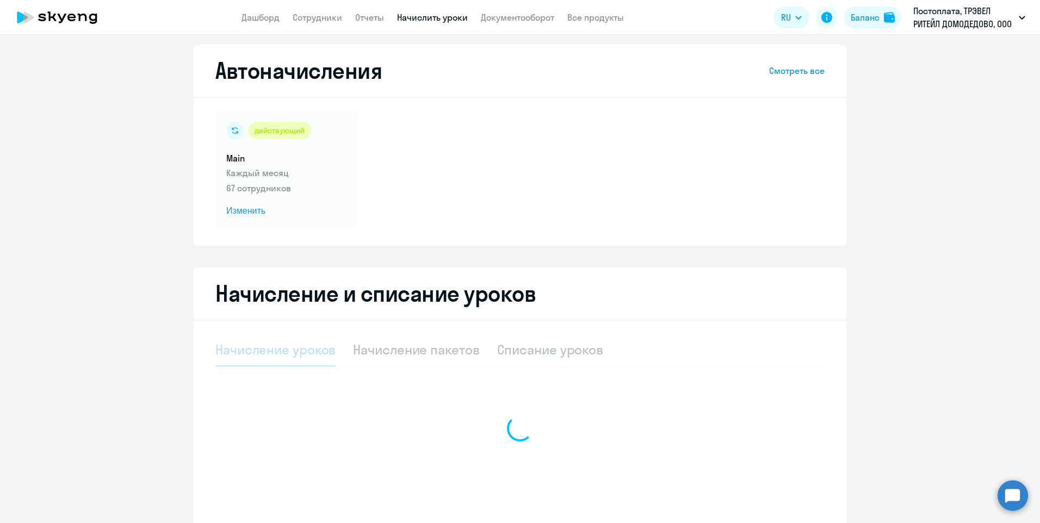
select select "10"
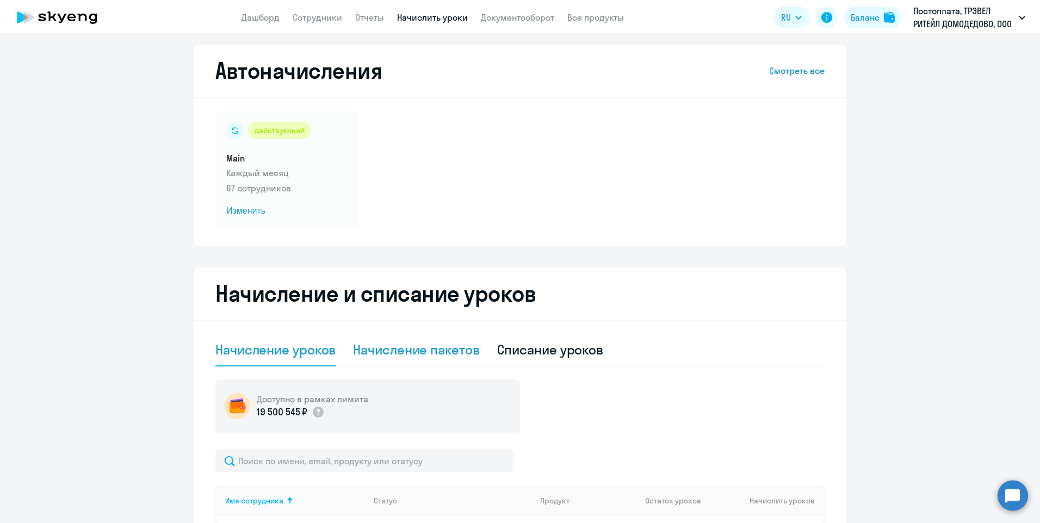
click at [388, 348] on div "Начисление пакетов" at bounding box center [416, 349] width 126 height 17
select select "10"
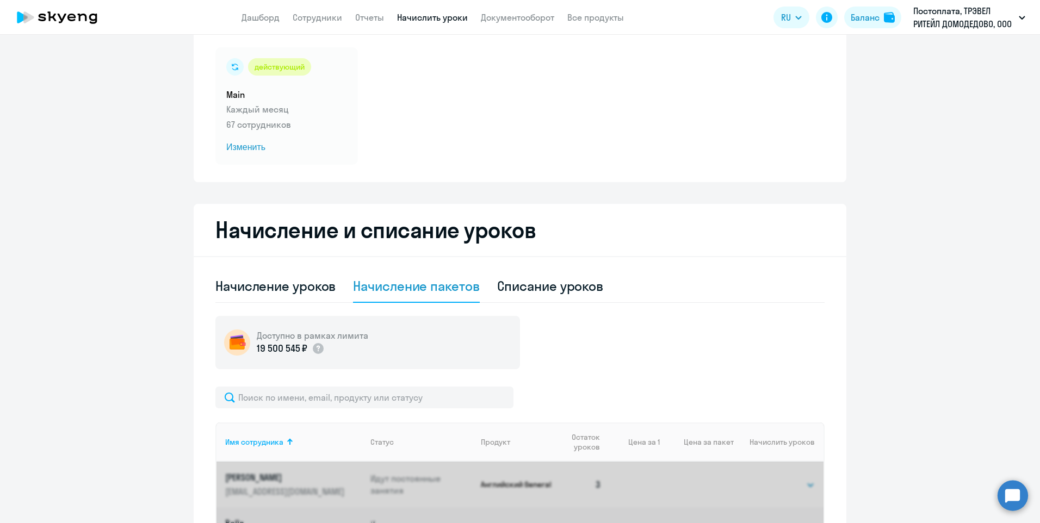
scroll to position [170, 0]
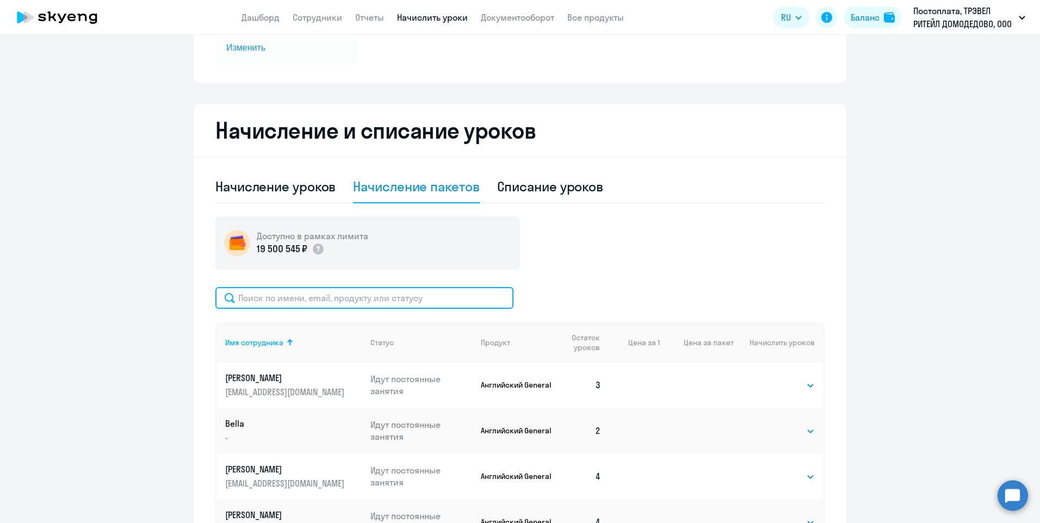
click at [348, 299] on input "text" at bounding box center [364, 298] width 298 height 22
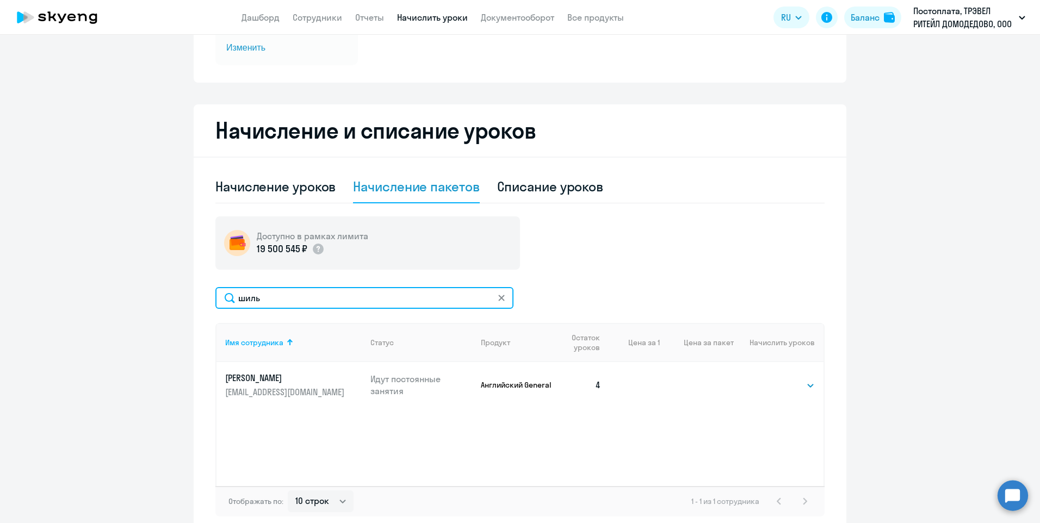
drag, startPoint x: 317, startPoint y: 304, endPoint x: 232, endPoint y: 304, distance: 85.4
click at [232, 304] on input "шиль" at bounding box center [364, 298] width 298 height 22
type input "эрл"
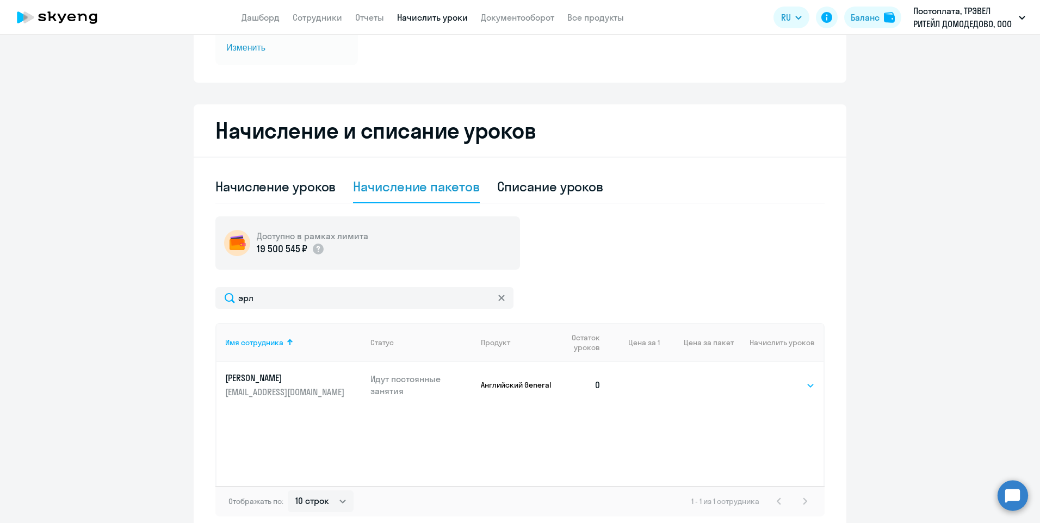
click at [778, 380] on select "Выбрать 4 8 16 32 64 96 128" at bounding box center [792, 385] width 45 height 13
select select "4"
click at [770, 379] on select "Выбрать 4 8 16 32 64 96 128" at bounding box center [792, 385] width 45 height 13
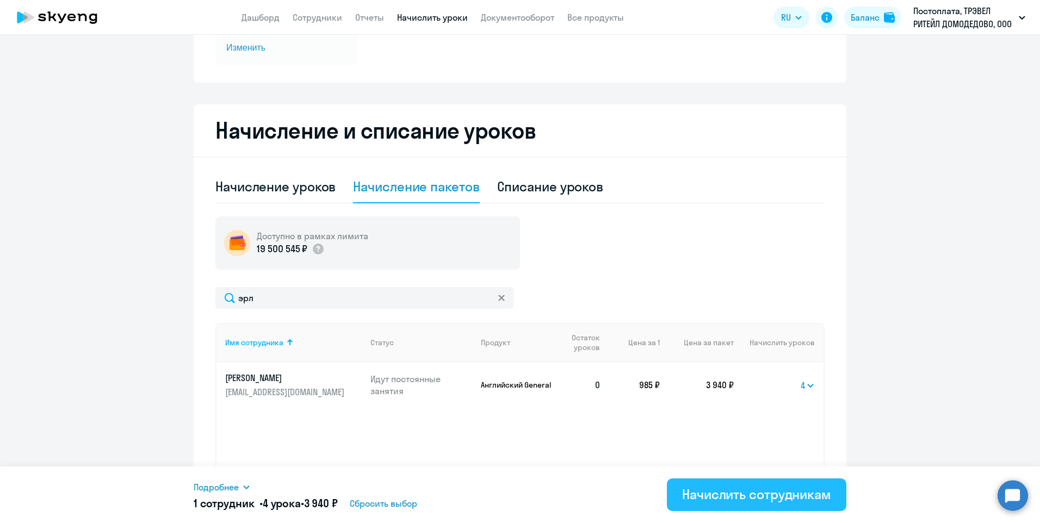
click at [743, 494] on div "Начислить сотрудникам" at bounding box center [756, 494] width 149 height 17
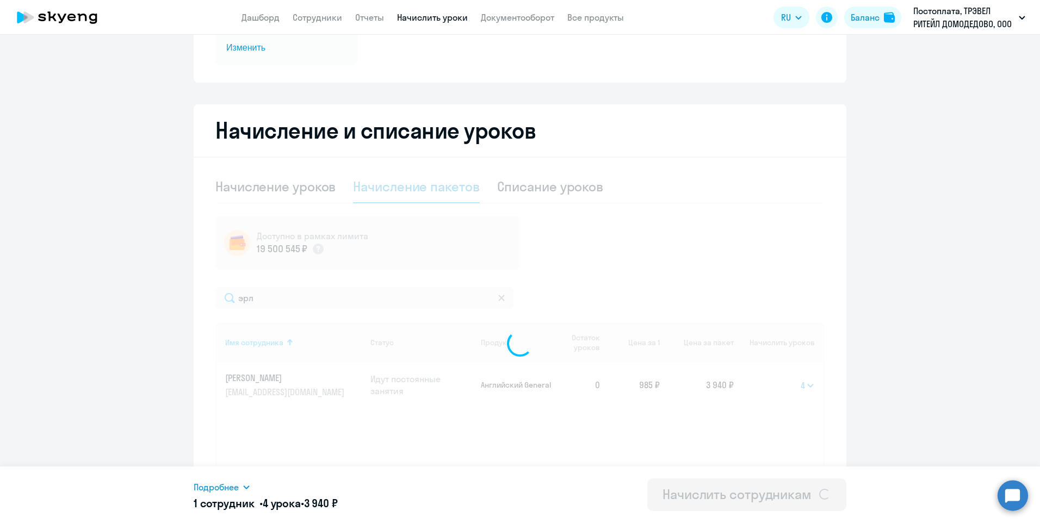
select select
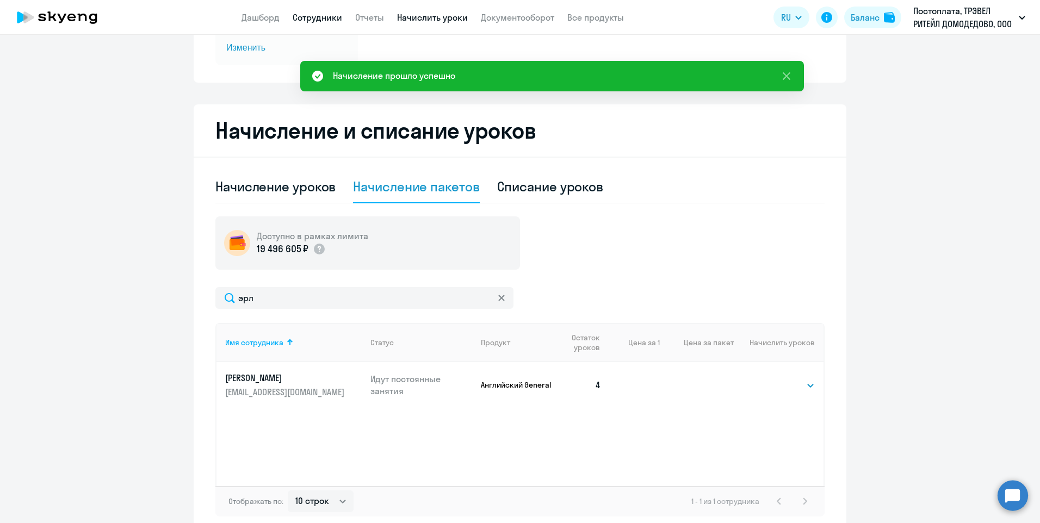
click at [319, 16] on link "Сотрудники" at bounding box center [318, 17] width 50 height 11
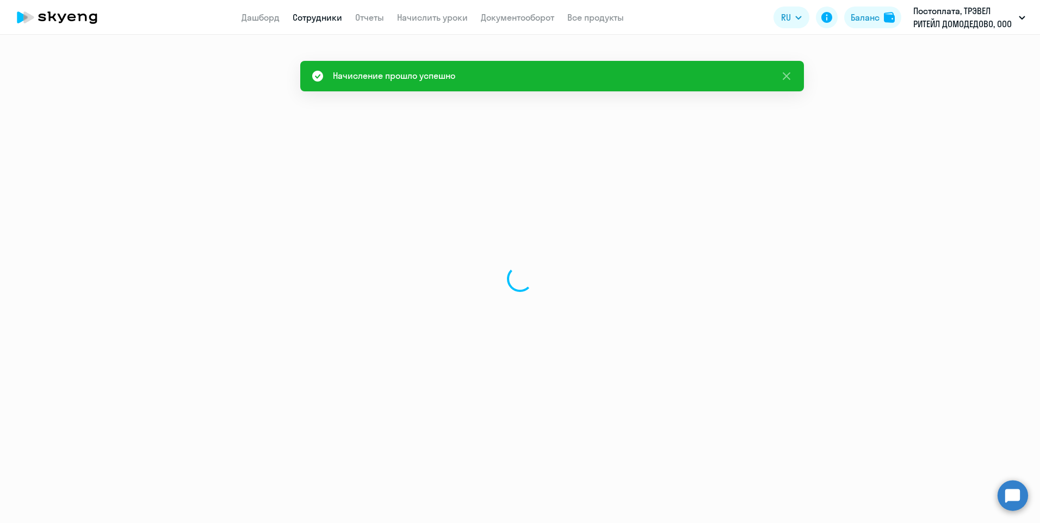
select select "30"
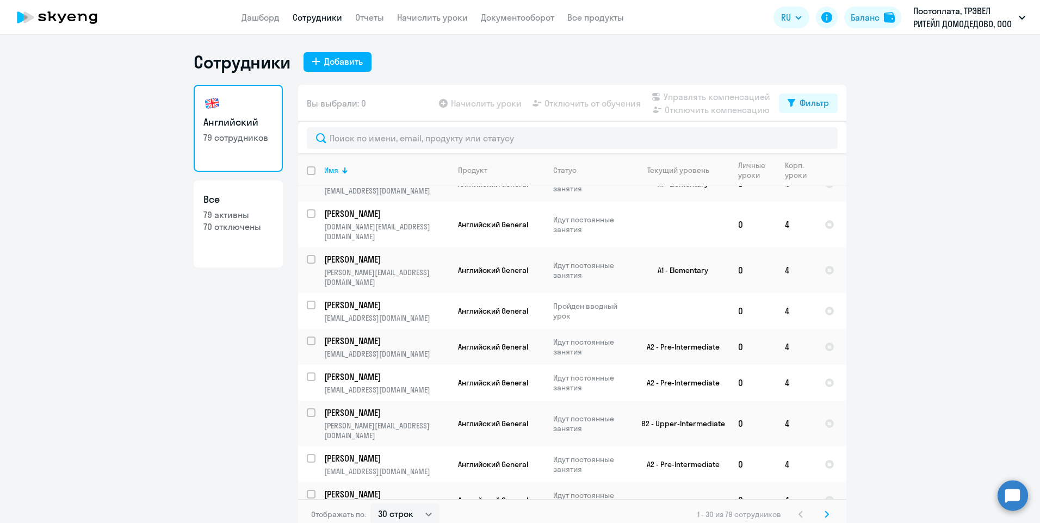
scroll to position [653, 0]
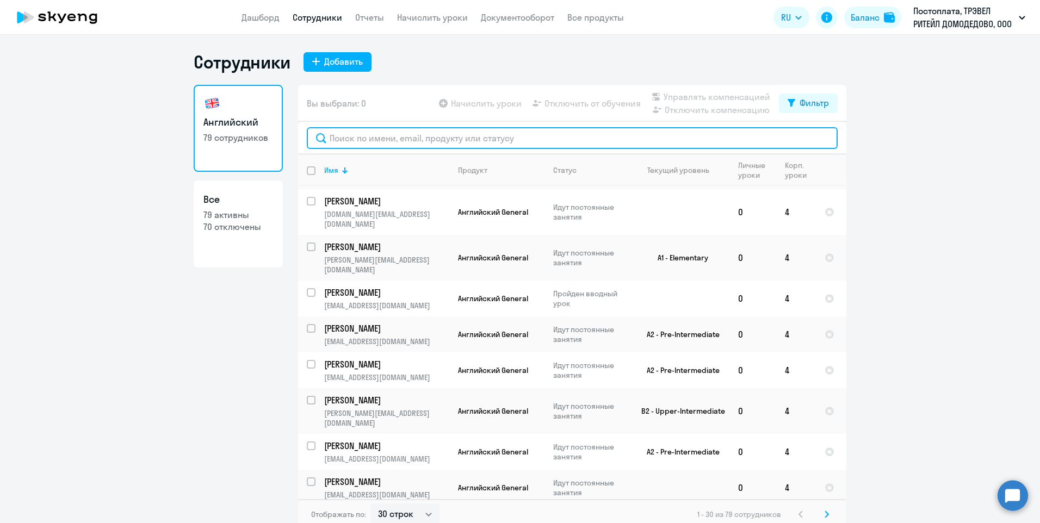
click at [383, 139] on input "text" at bounding box center [572, 138] width 531 height 22
type input "з"
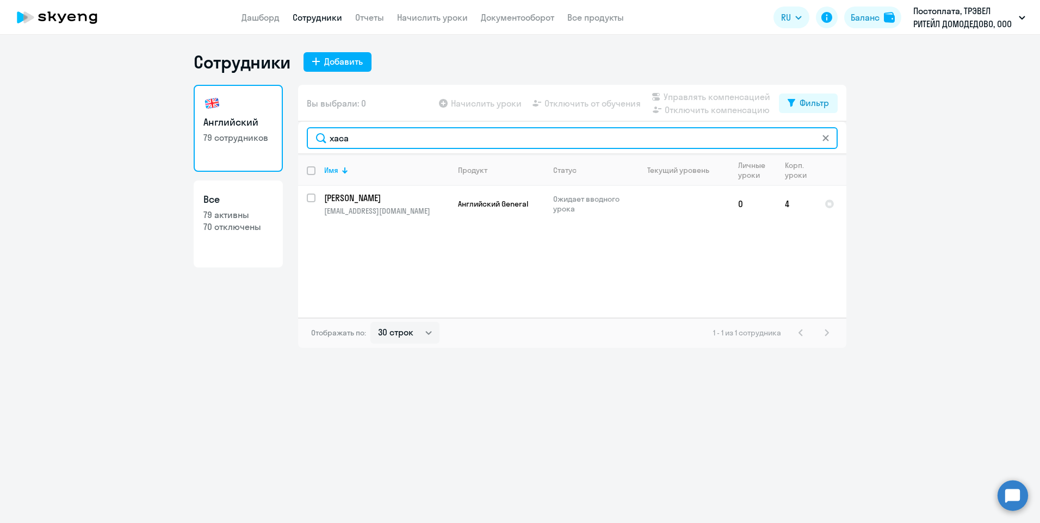
type input "хаса"
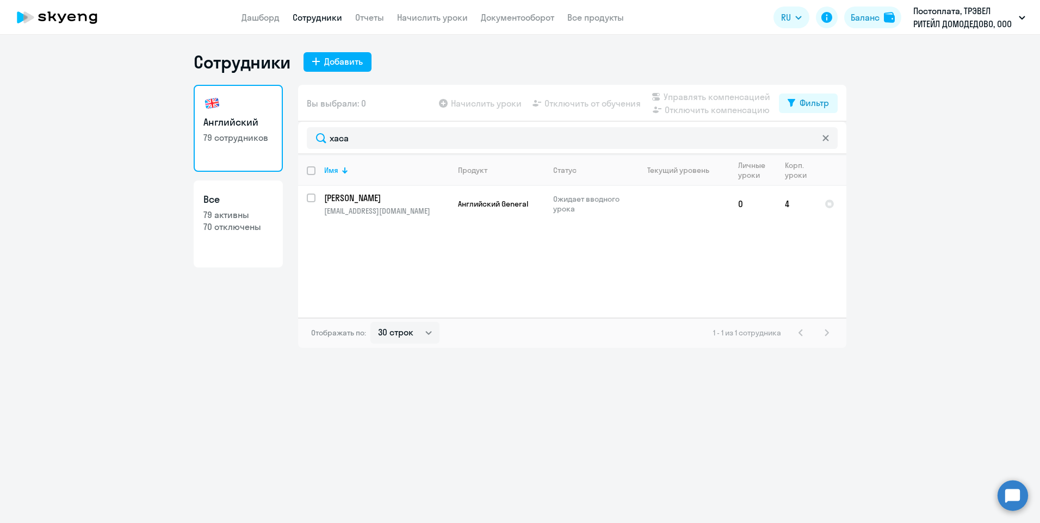
click at [320, 23] on app-menu-item-link "Сотрудники" at bounding box center [318, 18] width 50 height 14
click at [325, 18] on link "Сотрудники" at bounding box center [318, 17] width 50 height 11
